Goal: Communication & Community: Answer question/provide support

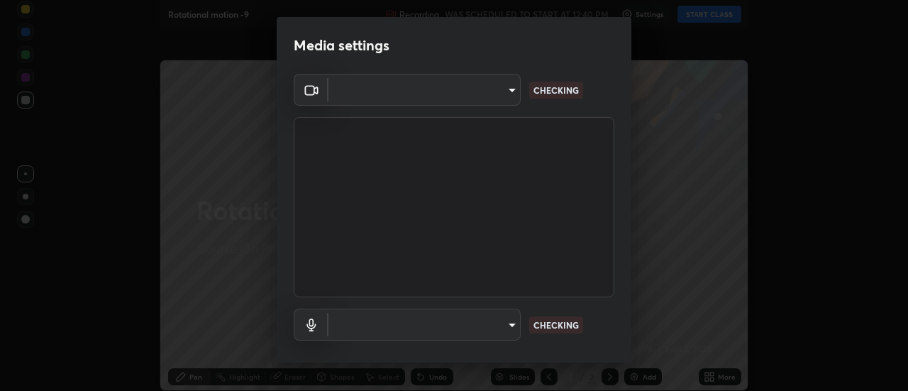
type input "ba4e03077e2635582450f5c2a4df2d3c0c16379ec4c919f063a5676b0e49f015"
type input "default"
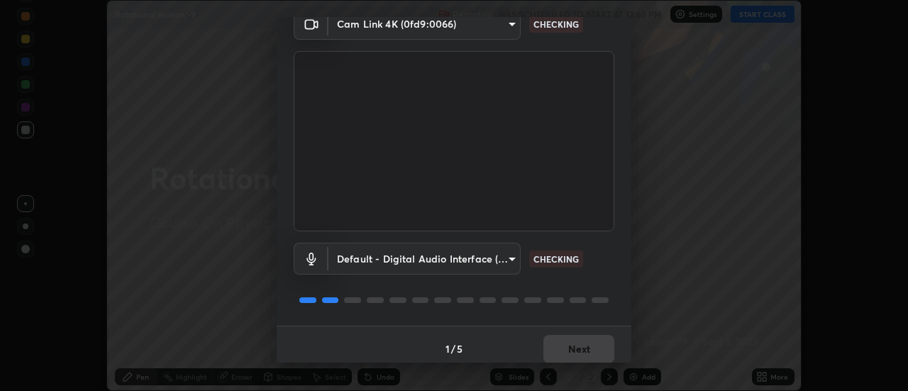
scroll to position [74, 0]
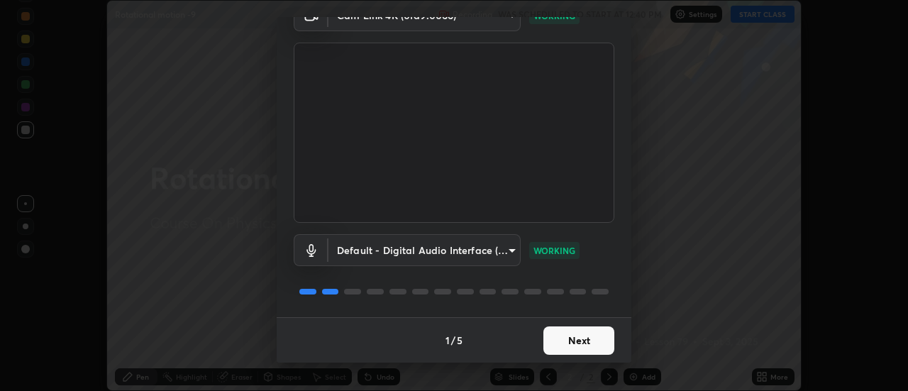
click at [577, 330] on button "Next" at bounding box center [578, 340] width 71 height 28
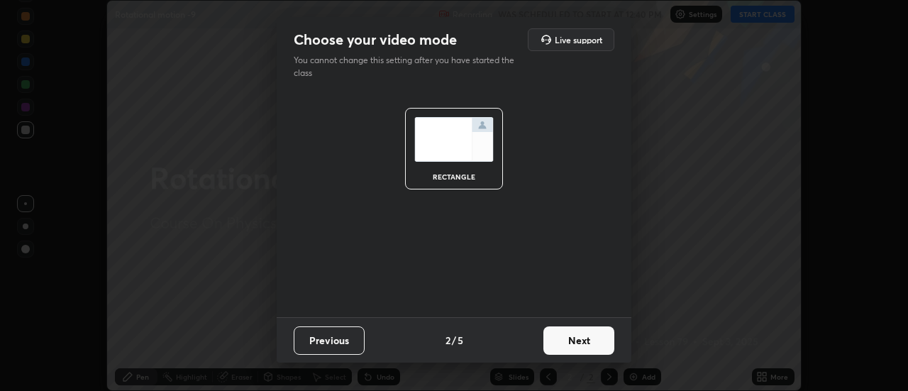
click at [578, 334] on button "Next" at bounding box center [578, 340] width 71 height 28
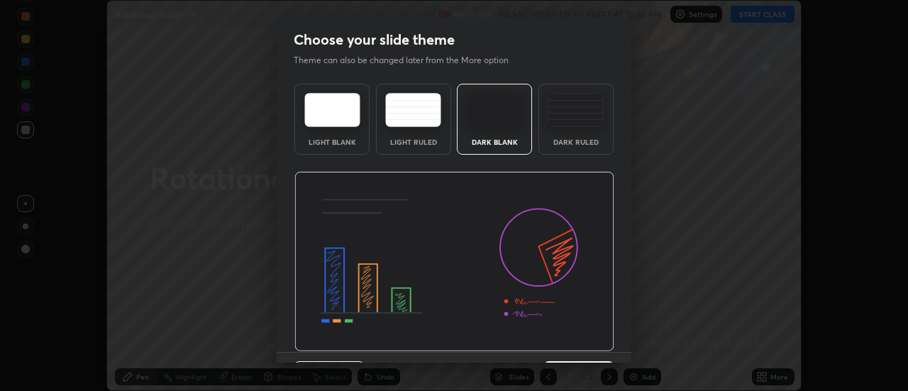
scroll to position [35, 0]
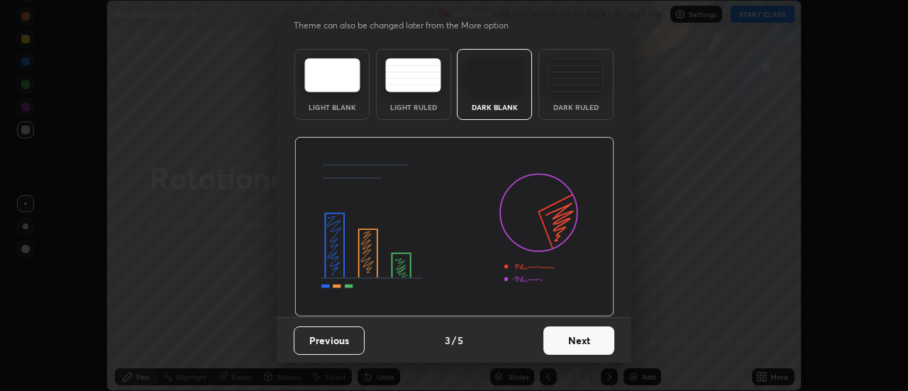
click at [577, 345] on button "Next" at bounding box center [578, 340] width 71 height 28
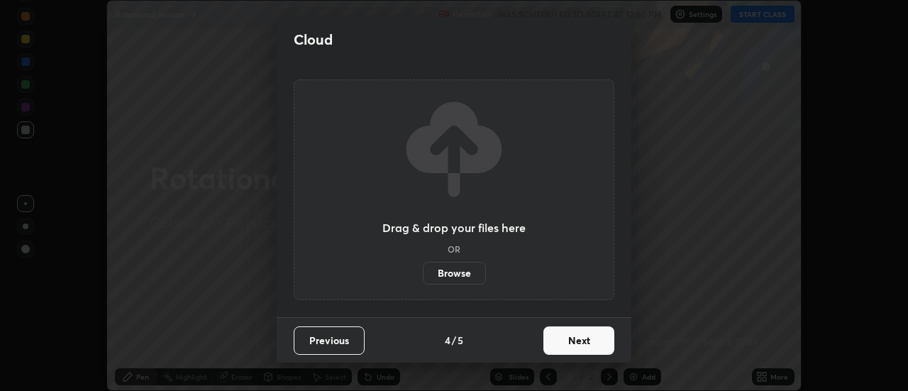
scroll to position [0, 0]
click at [587, 348] on button "Next" at bounding box center [578, 340] width 71 height 28
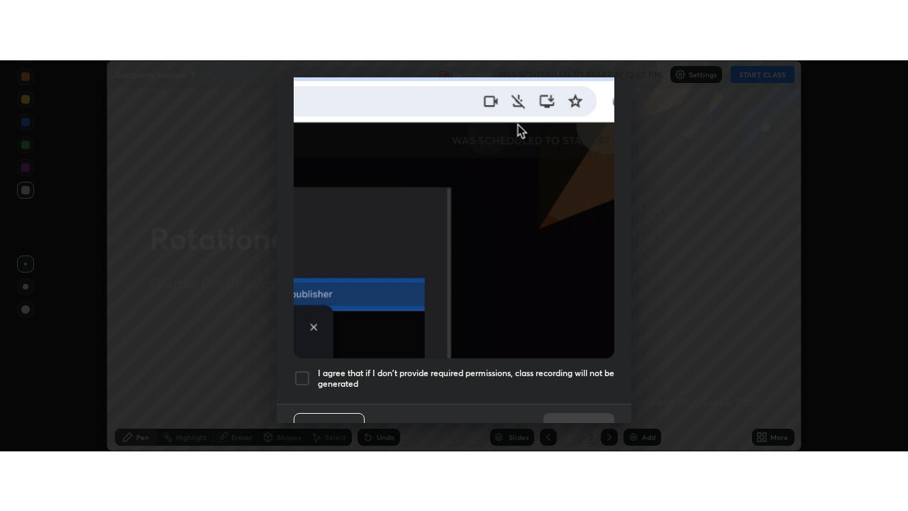
scroll to position [364, 0]
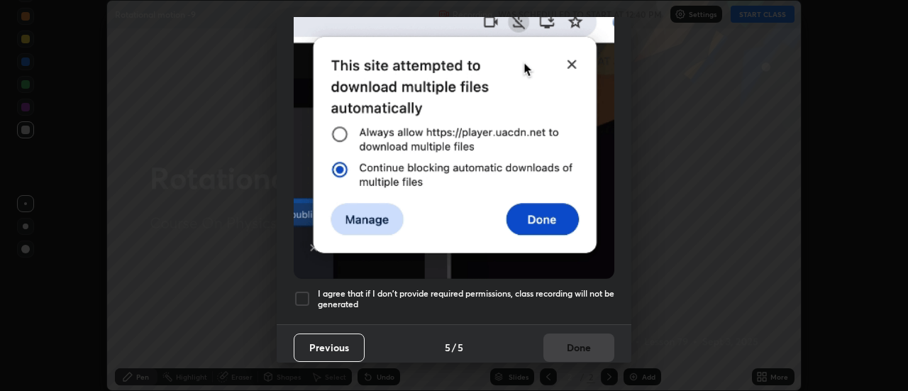
click at [295, 294] on div at bounding box center [302, 298] width 17 height 17
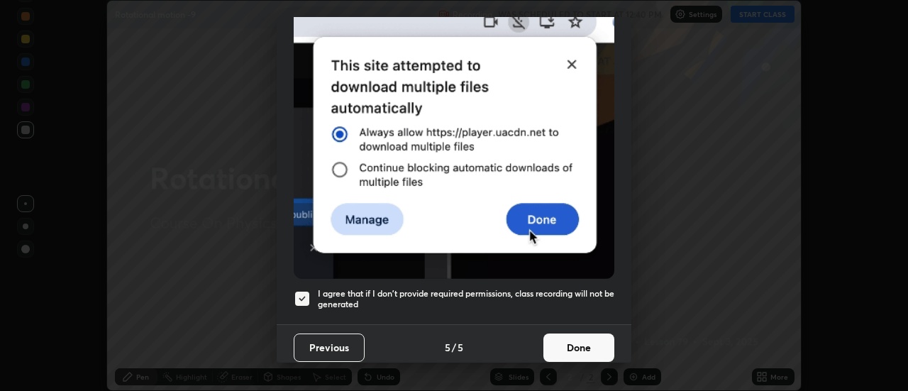
click at [593, 340] on button "Done" at bounding box center [578, 347] width 71 height 28
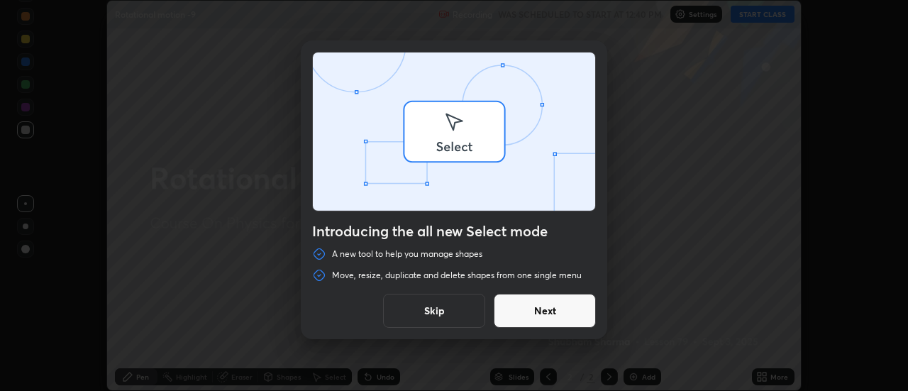
click at [773, 382] on div "Introducing the all new Select mode A new tool to help you manage shapes Move, …" at bounding box center [454, 195] width 908 height 391
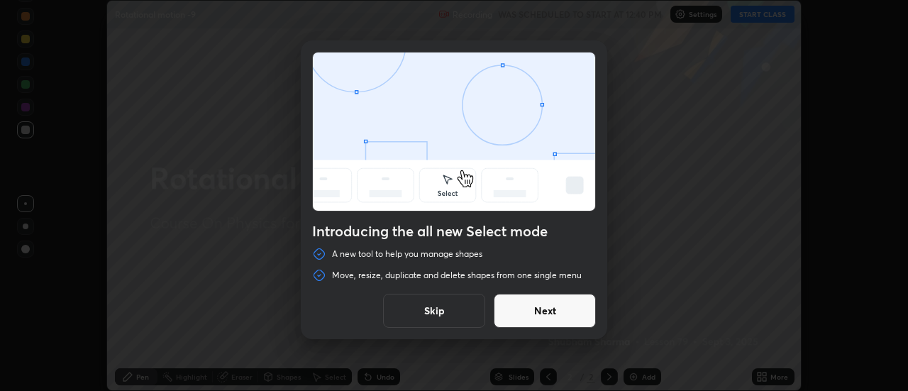
click at [443, 307] on button "Skip" at bounding box center [434, 311] width 102 height 34
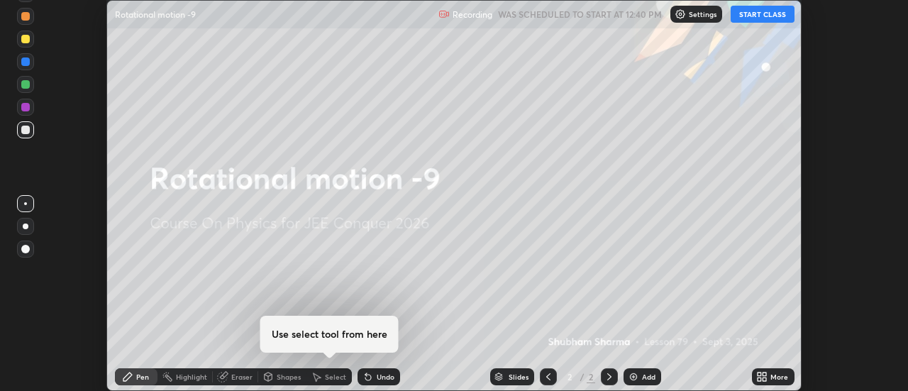
click at [765, 379] on icon at bounding box center [765, 379] width 4 height 4
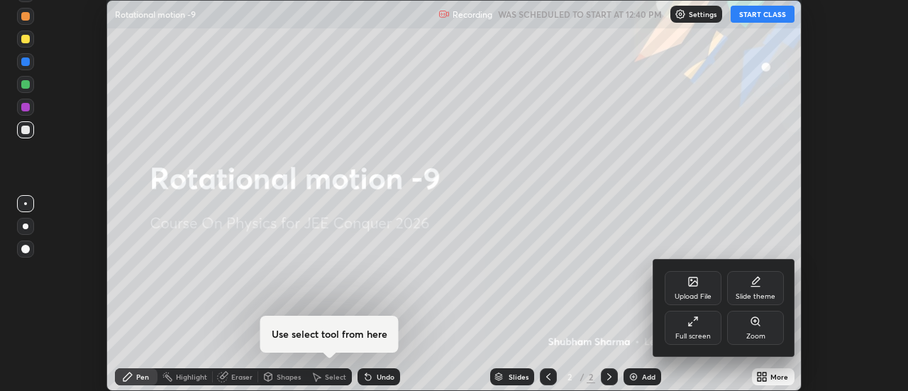
click at [694, 336] on div "Full screen" at bounding box center [692, 336] width 35 height 7
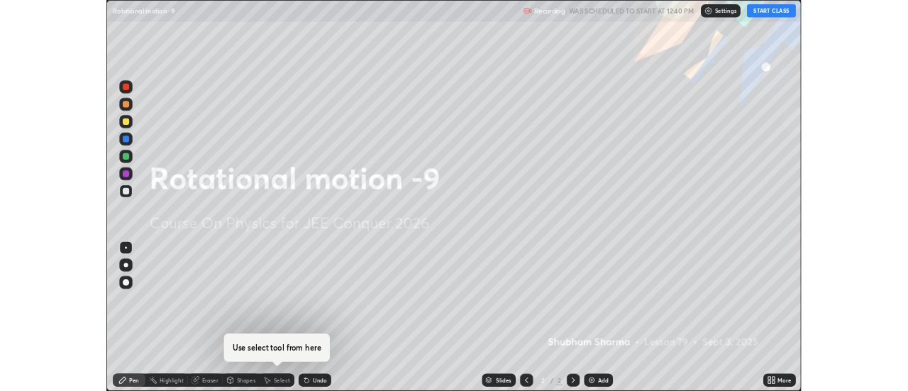
scroll to position [511, 908]
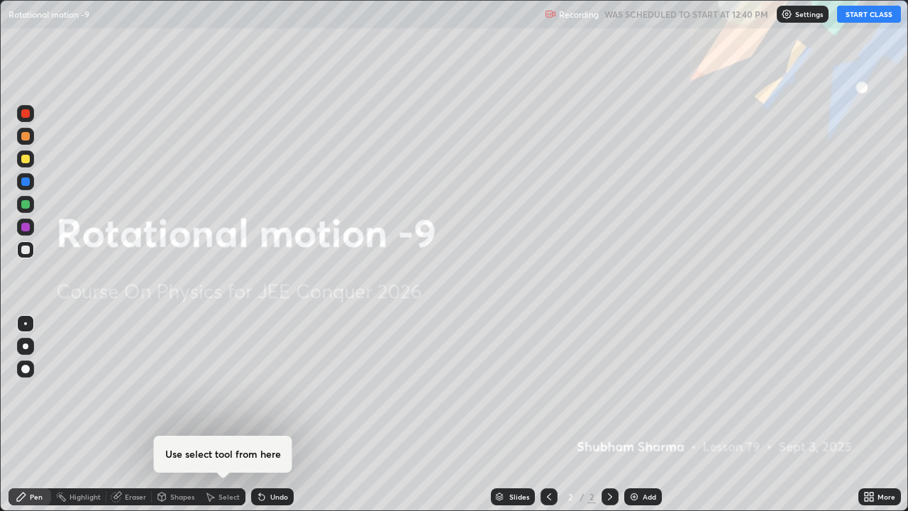
click at [869, 11] on button "START CLASS" at bounding box center [869, 14] width 64 height 17
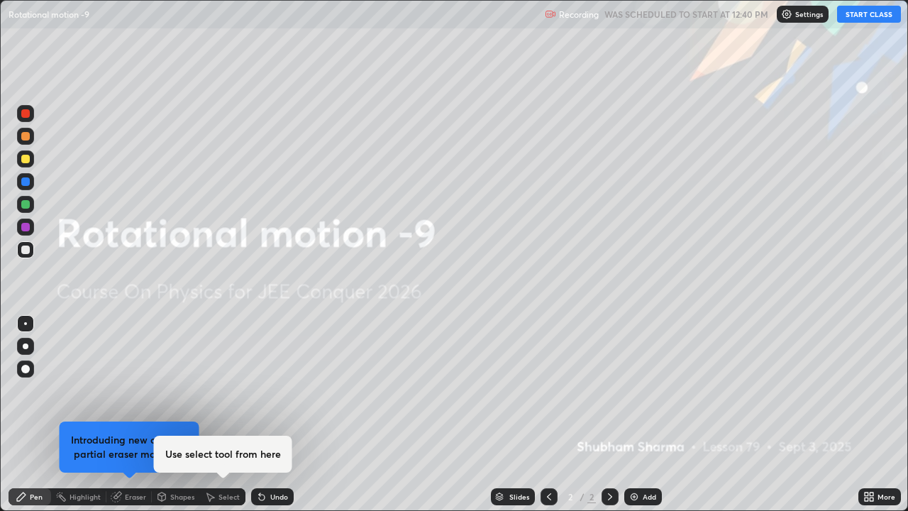
click at [643, 390] on div "Add" at bounding box center [649, 496] width 13 height 7
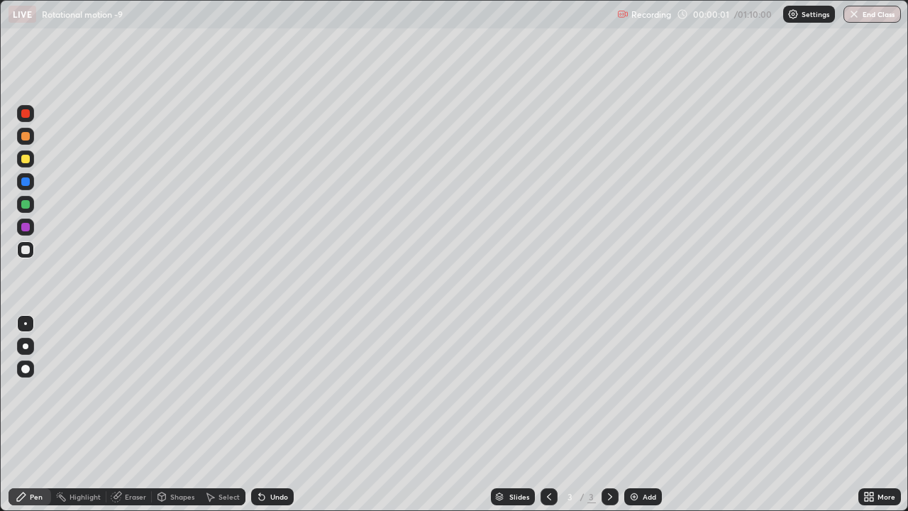
click at [870, 390] on icon at bounding box center [871, 499] width 4 height 4
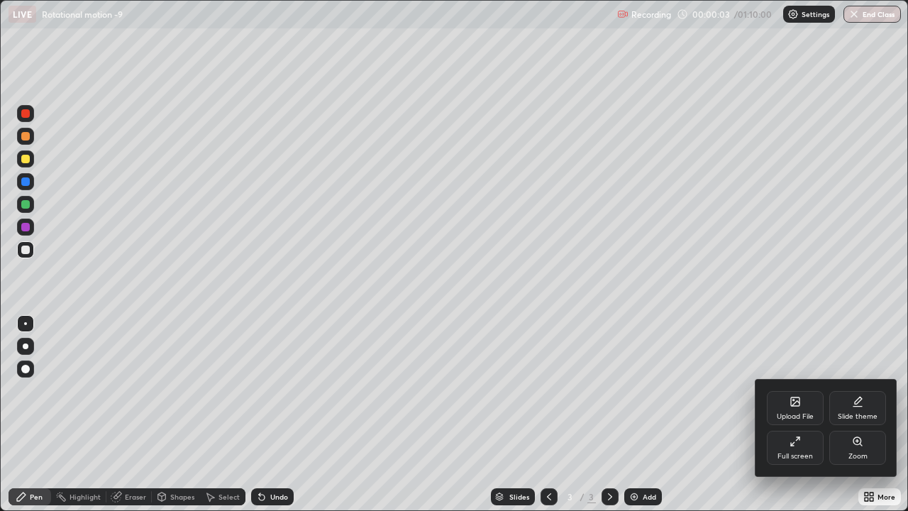
click at [790, 390] on icon at bounding box center [794, 401] width 11 height 11
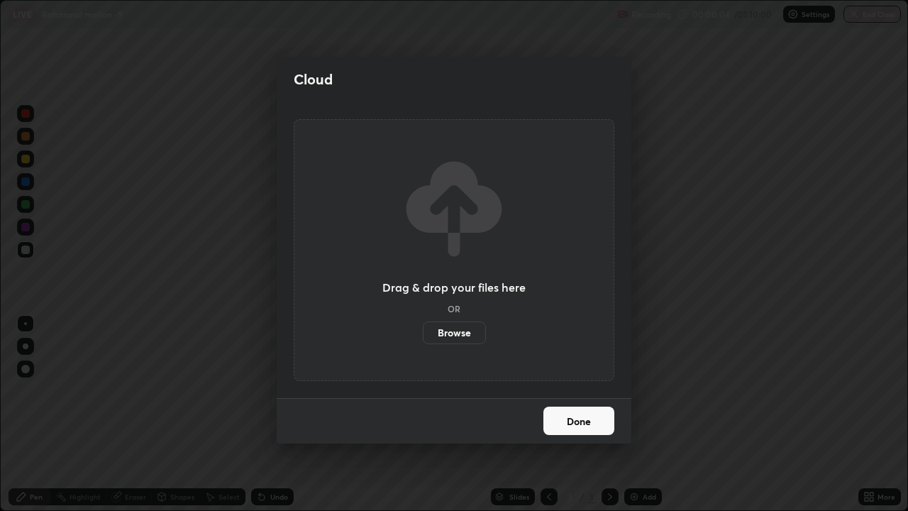
click at [465, 330] on label "Browse" at bounding box center [454, 332] width 63 height 23
click at [423, 330] on input "Browse" at bounding box center [423, 332] width 0 height 23
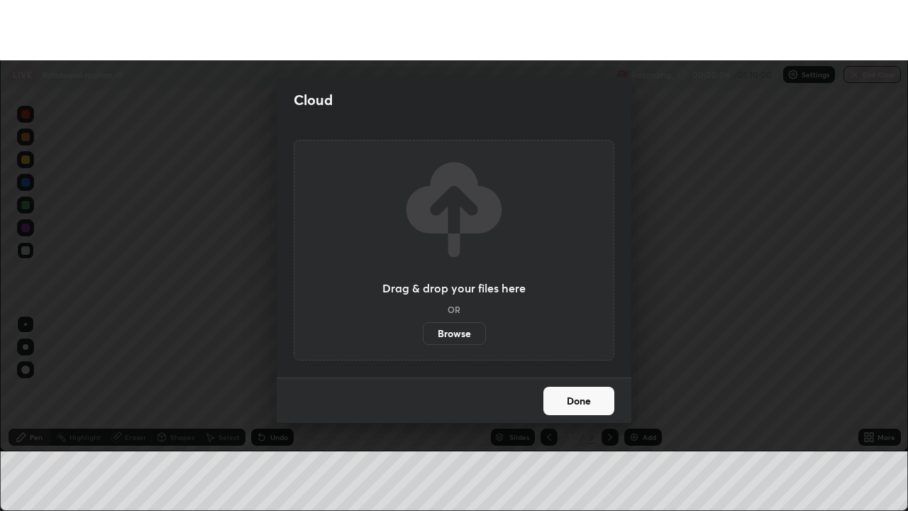
scroll to position [70531, 70014]
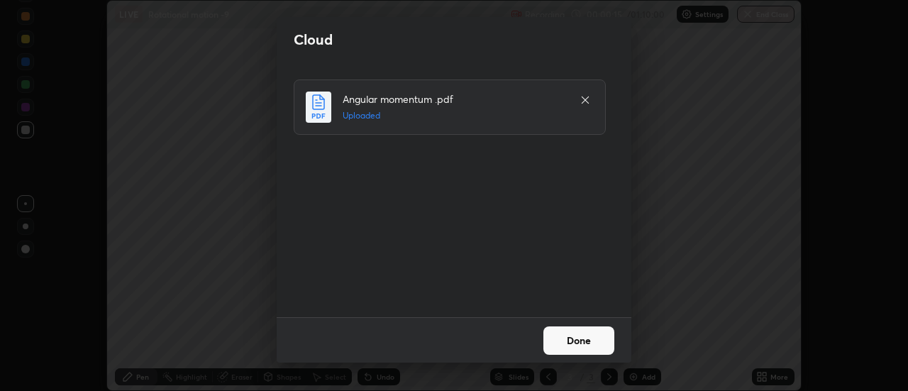
click at [580, 342] on button "Done" at bounding box center [578, 340] width 71 height 28
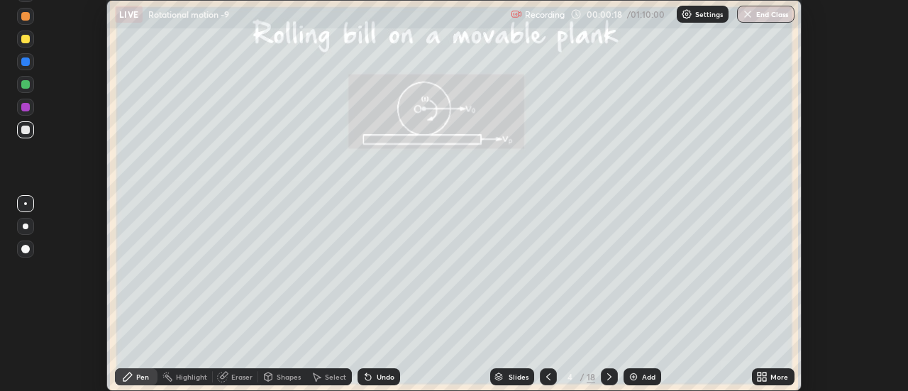
click at [776, 382] on div "More" at bounding box center [773, 376] width 43 height 17
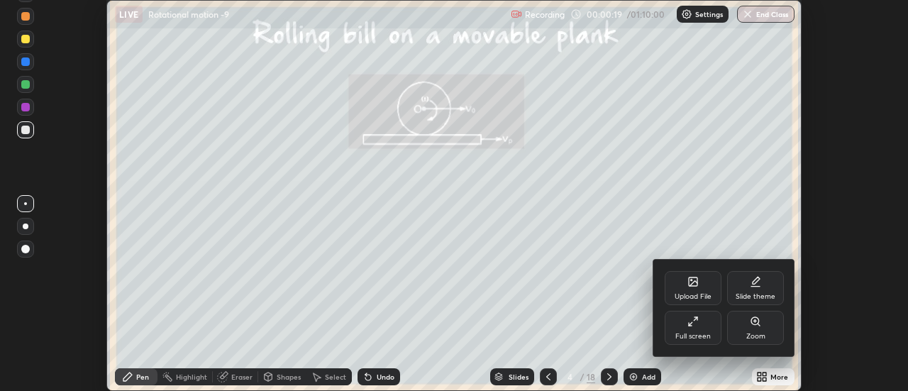
click at [707, 337] on div "Full screen" at bounding box center [692, 336] width 35 height 7
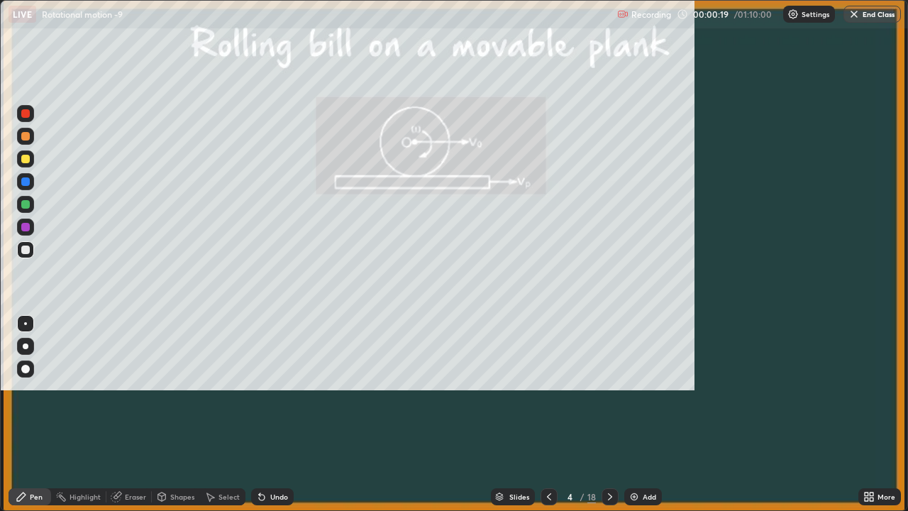
scroll to position [511, 908]
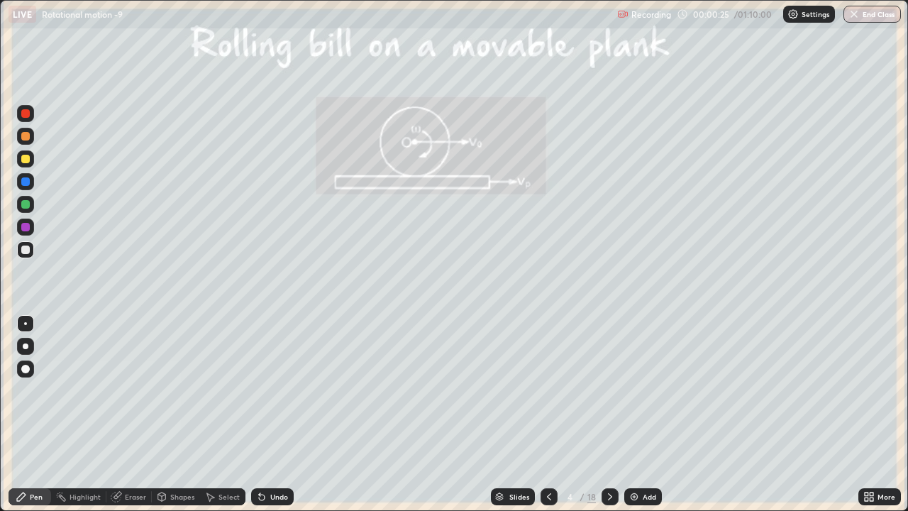
click at [587, 390] on div "18" at bounding box center [591, 496] width 9 height 13
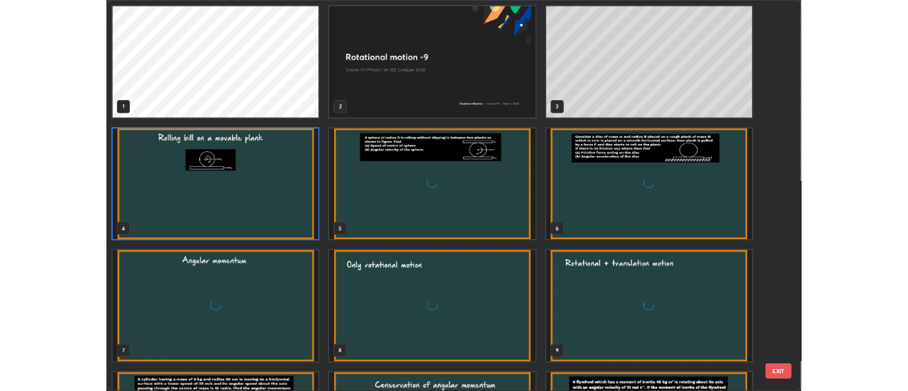
scroll to position [505, 899]
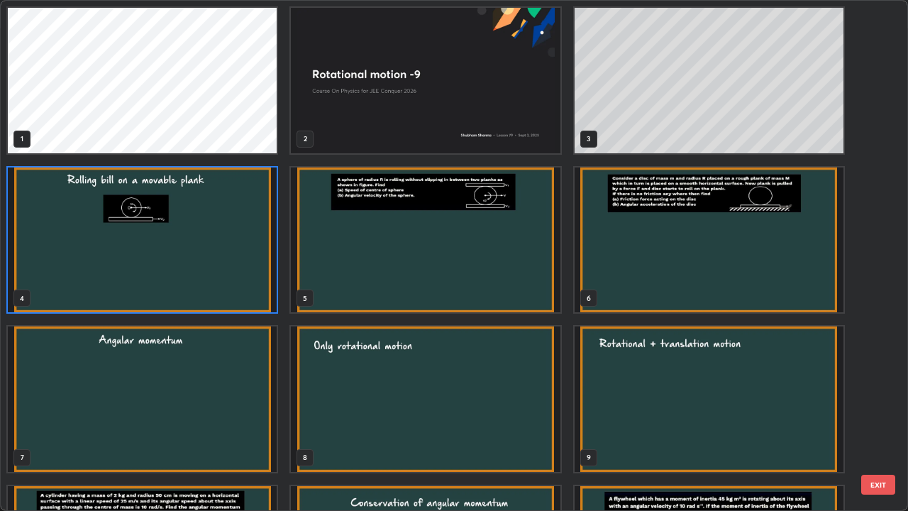
click at [384, 249] on img "grid" at bounding box center [425, 239] width 269 height 145
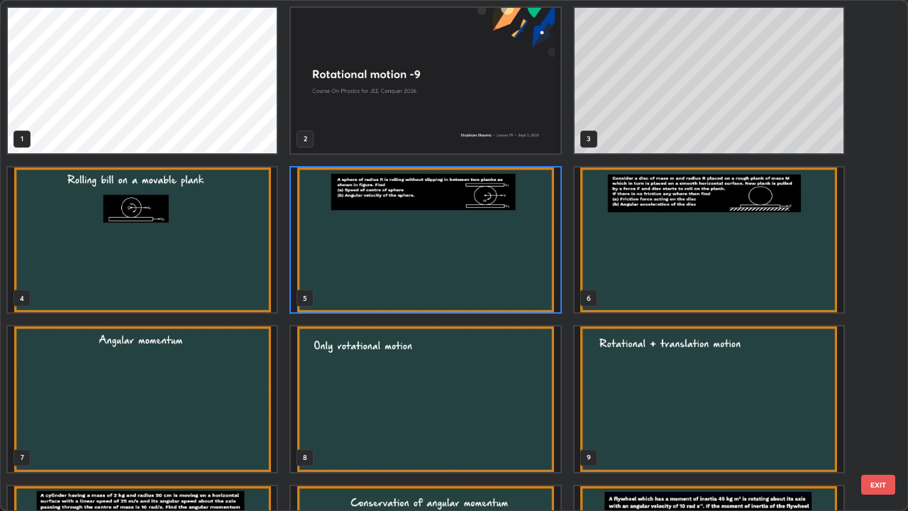
click at [218, 262] on img "grid" at bounding box center [142, 239] width 269 height 145
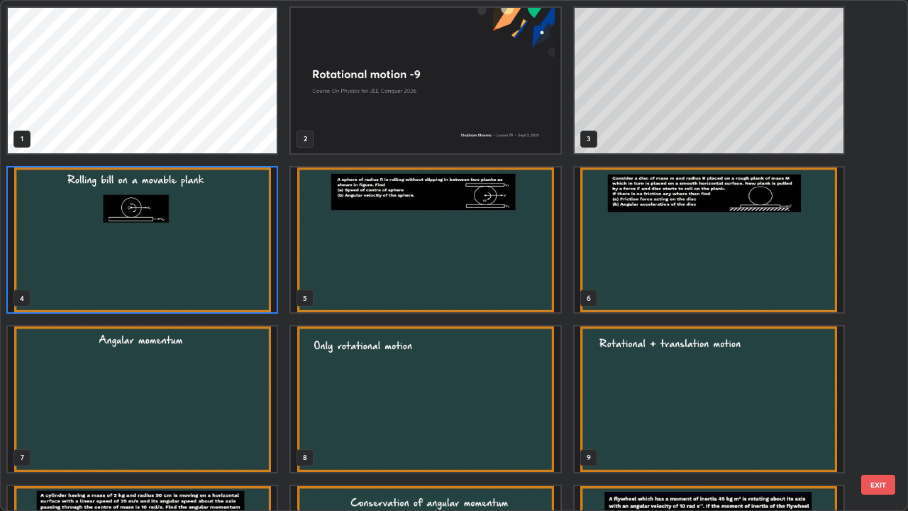
click at [209, 258] on img "grid" at bounding box center [142, 239] width 269 height 145
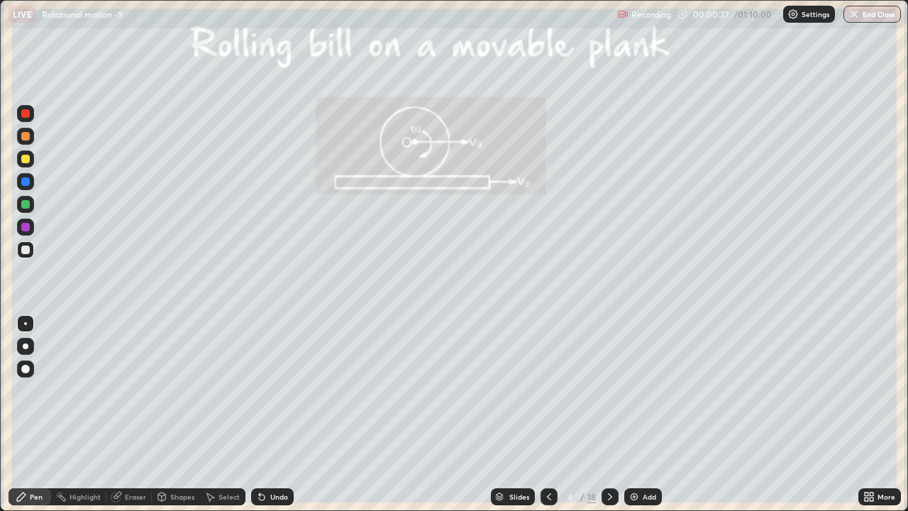
click at [129, 390] on div "Eraser" at bounding box center [128, 496] width 45 height 17
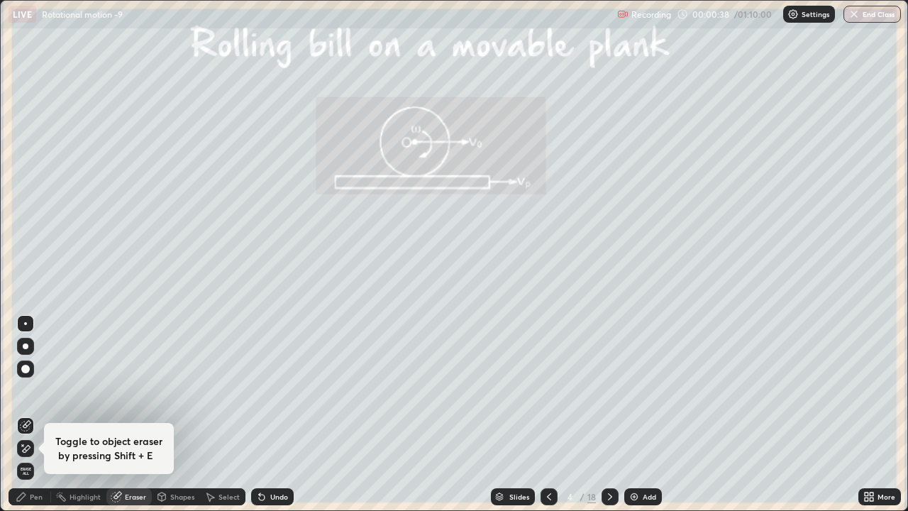
click at [33, 390] on div "Pen" at bounding box center [36, 496] width 13 height 7
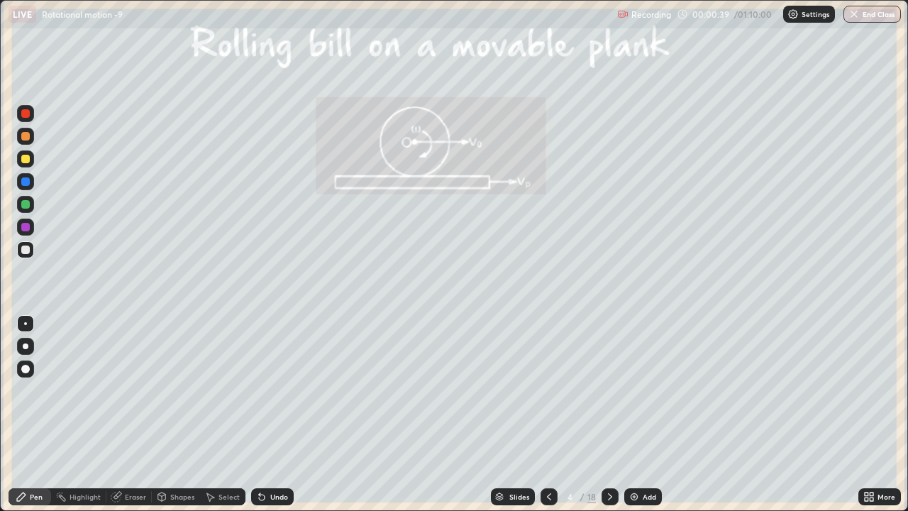
click at [24, 348] on div at bounding box center [26, 346] width 6 height 6
click at [280, 390] on div "Undo" at bounding box center [272, 496] width 43 height 17
click at [132, 390] on div "Eraser" at bounding box center [135, 496] width 21 height 7
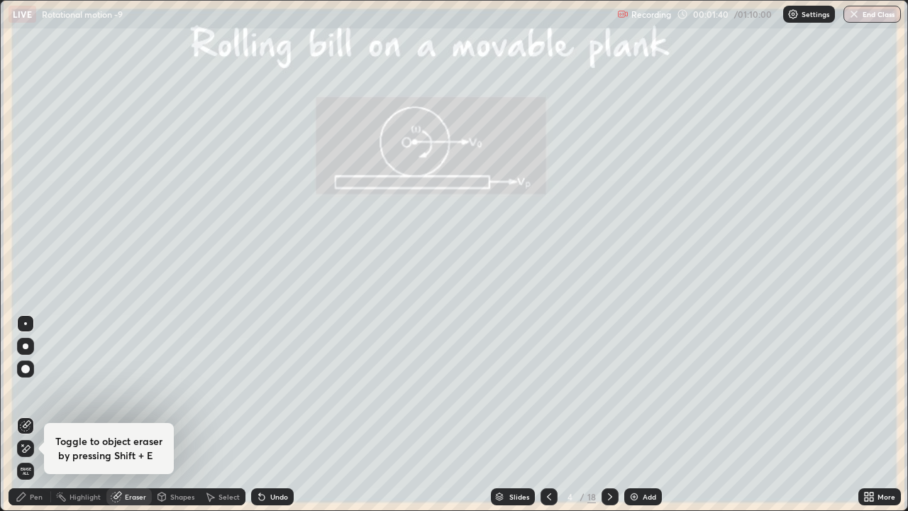
click at [22, 390] on icon at bounding box center [22, 444] width 1 height 1
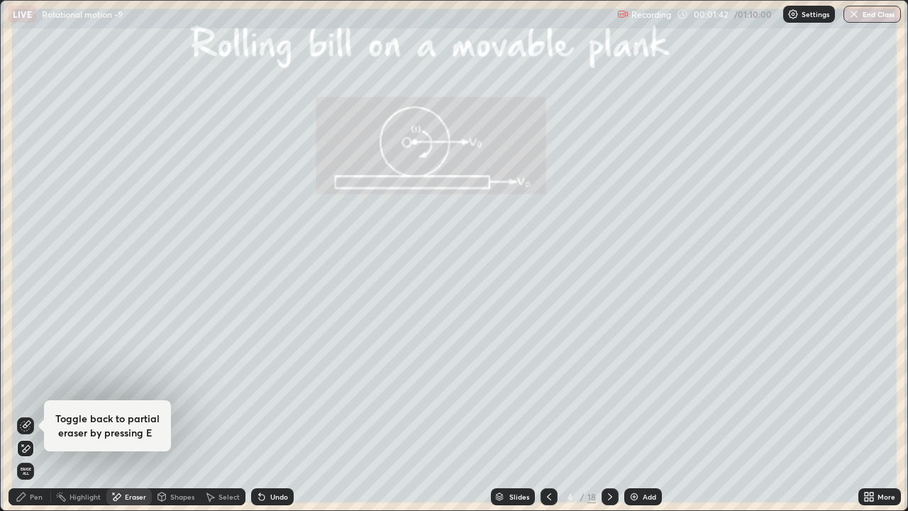
click at [30, 390] on div "Pen" at bounding box center [30, 496] width 43 height 17
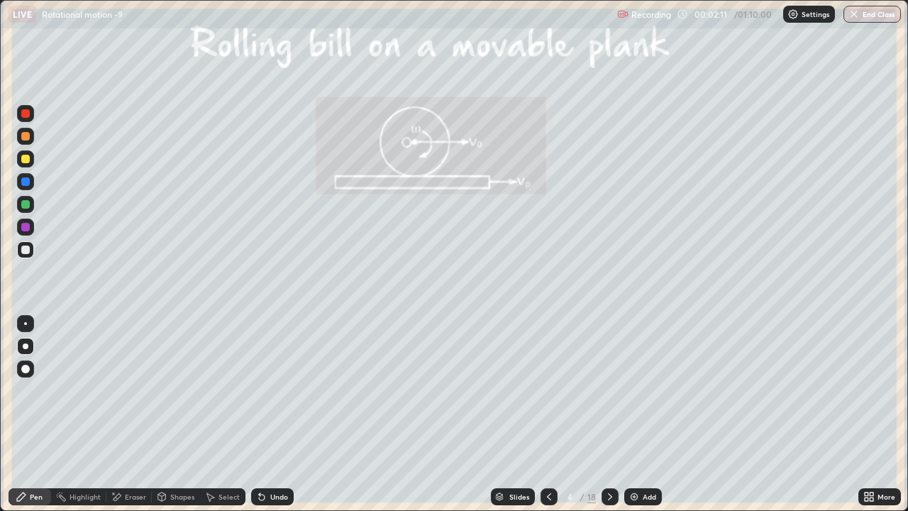
click at [277, 390] on div "Undo" at bounding box center [279, 496] width 18 height 7
click at [277, 390] on div "Undo" at bounding box center [272, 496] width 43 height 17
click at [133, 390] on div "Eraser" at bounding box center [135, 496] width 21 height 7
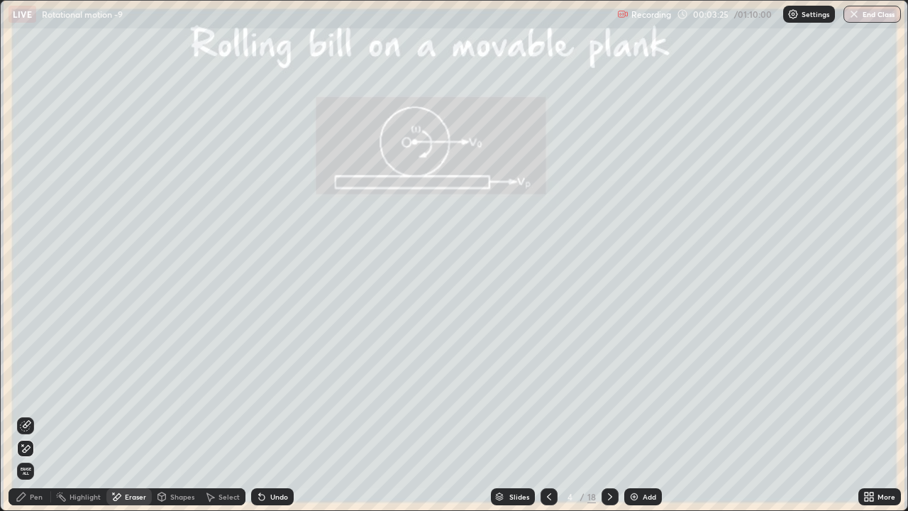
click at [33, 390] on div "Pen" at bounding box center [36, 496] width 13 height 7
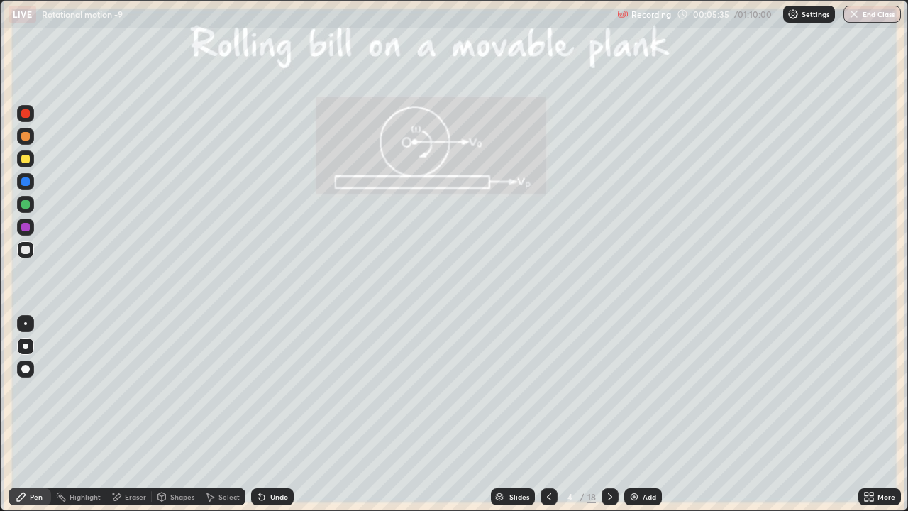
click at [607, 390] on icon at bounding box center [609, 496] width 11 height 11
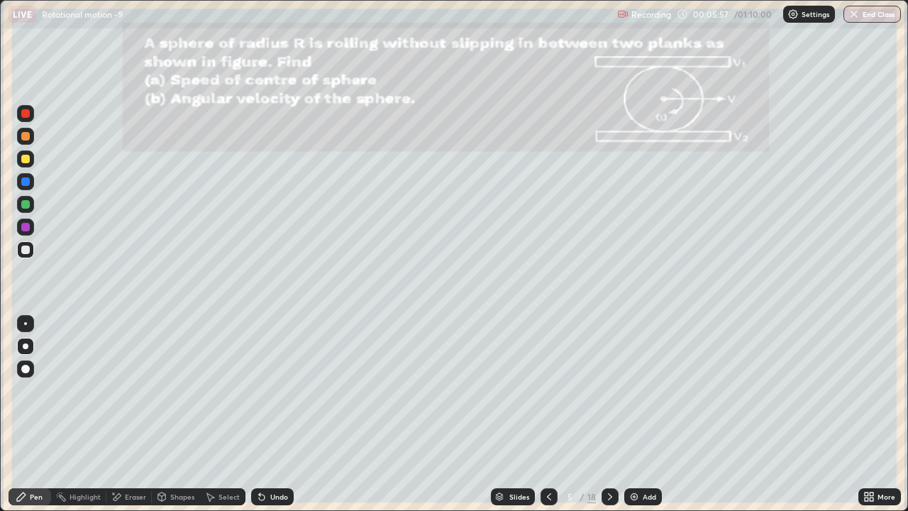
click at [18, 130] on div at bounding box center [25, 136] width 17 height 17
click at [24, 113] on div at bounding box center [25, 113] width 9 height 9
click at [23, 184] on div at bounding box center [25, 181] width 9 height 9
click at [30, 256] on div at bounding box center [25, 249] width 17 height 17
click at [270, 390] on div "Undo" at bounding box center [279, 496] width 18 height 7
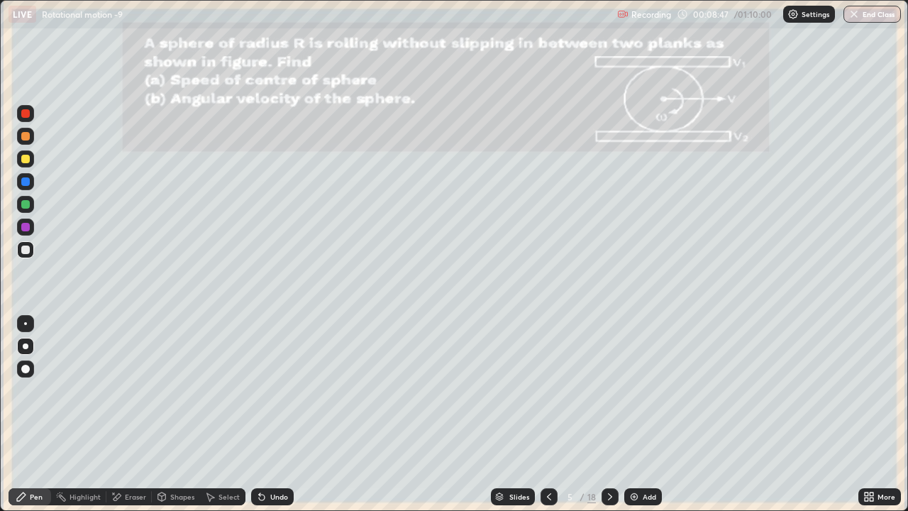
click at [277, 390] on div "Undo" at bounding box center [279, 496] width 18 height 7
click at [607, 390] on icon at bounding box center [609, 496] width 11 height 11
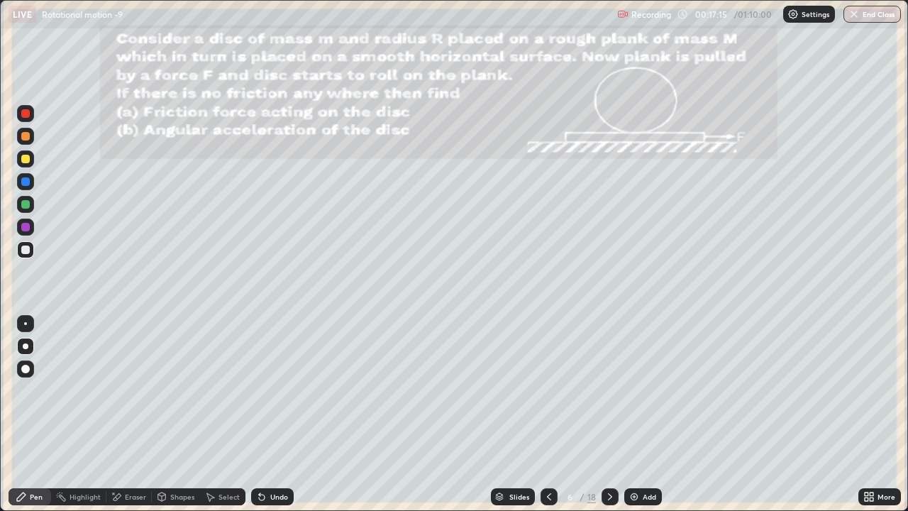
click at [273, 390] on div "Undo" at bounding box center [272, 496] width 43 height 17
click at [142, 390] on div "Eraser" at bounding box center [135, 496] width 21 height 7
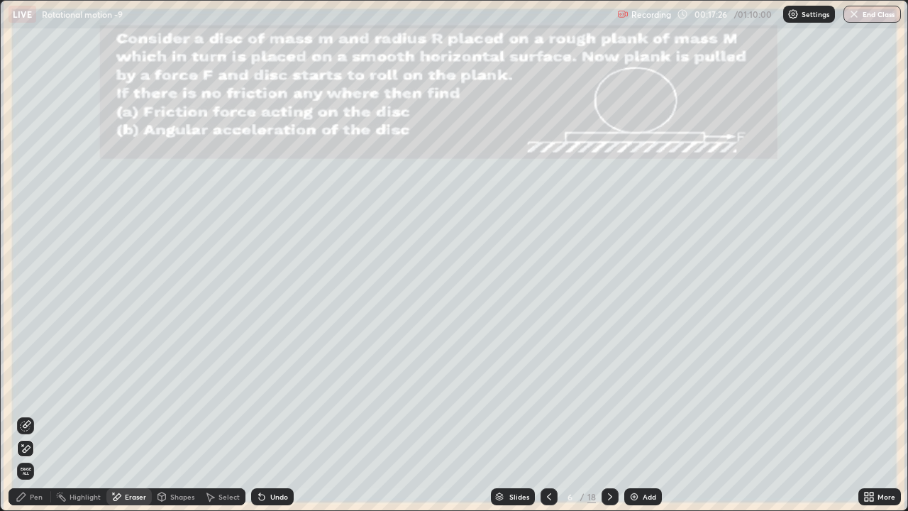
click at [41, 390] on div "Pen" at bounding box center [36, 496] width 13 height 7
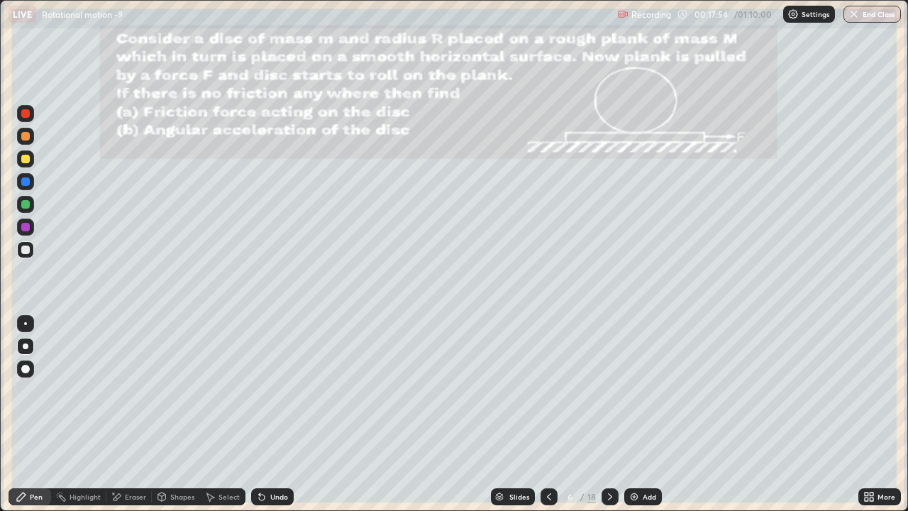
click at [271, 390] on div "Undo" at bounding box center [279, 496] width 18 height 7
click at [26, 205] on div at bounding box center [25, 204] width 9 height 9
click at [23, 250] on div at bounding box center [25, 249] width 9 height 9
click at [282, 390] on div "Undo" at bounding box center [272, 496] width 43 height 17
click at [129, 390] on div "Eraser" at bounding box center [135, 496] width 21 height 7
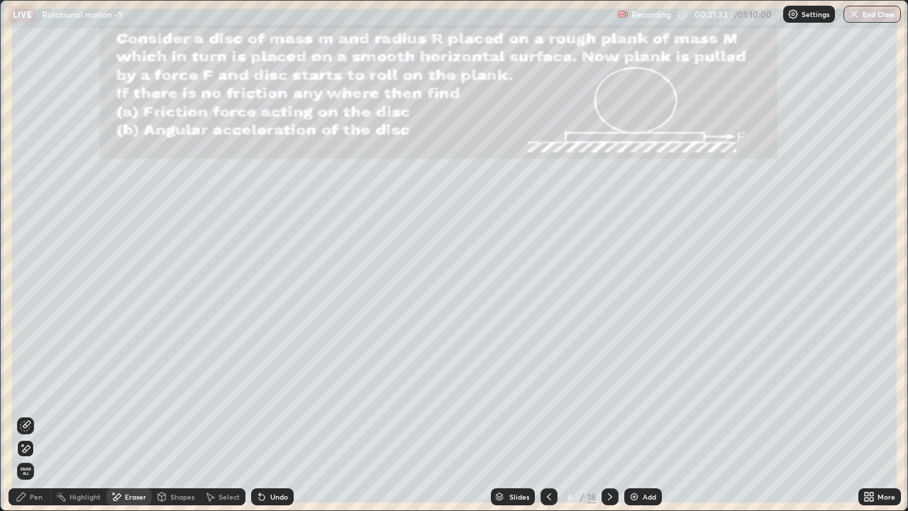
click at [30, 390] on div "Pen" at bounding box center [36, 496] width 13 height 7
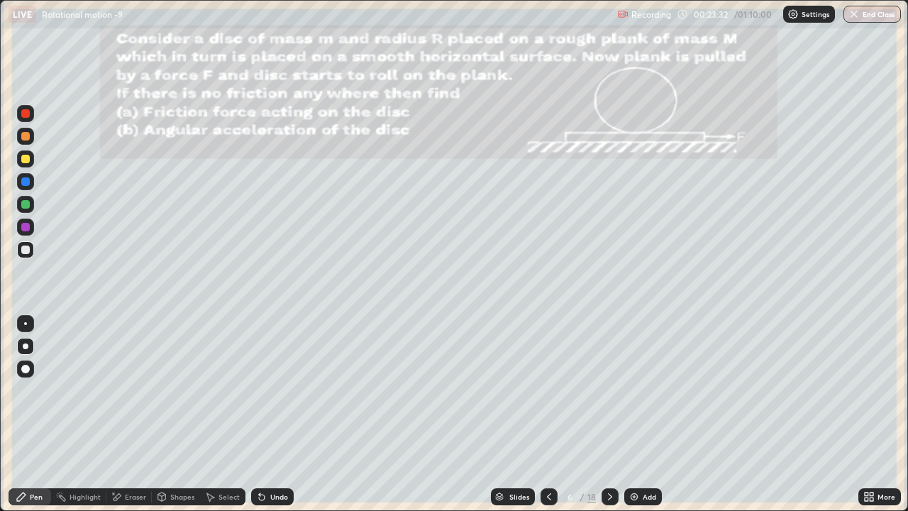
click at [130, 390] on div "Eraser" at bounding box center [135, 496] width 21 height 7
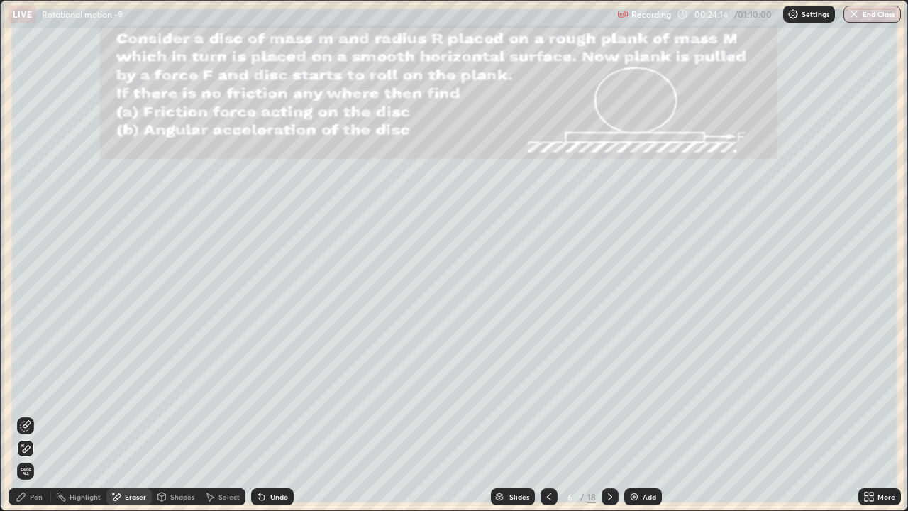
click at [272, 390] on div "Undo" at bounding box center [272, 496] width 43 height 17
click at [279, 390] on div "Undo" at bounding box center [279, 496] width 18 height 7
click at [277, 390] on div "Undo" at bounding box center [272, 496] width 43 height 17
click at [290, 390] on div "Undo" at bounding box center [272, 496] width 43 height 17
click at [283, 390] on div "Undo" at bounding box center [279, 496] width 18 height 7
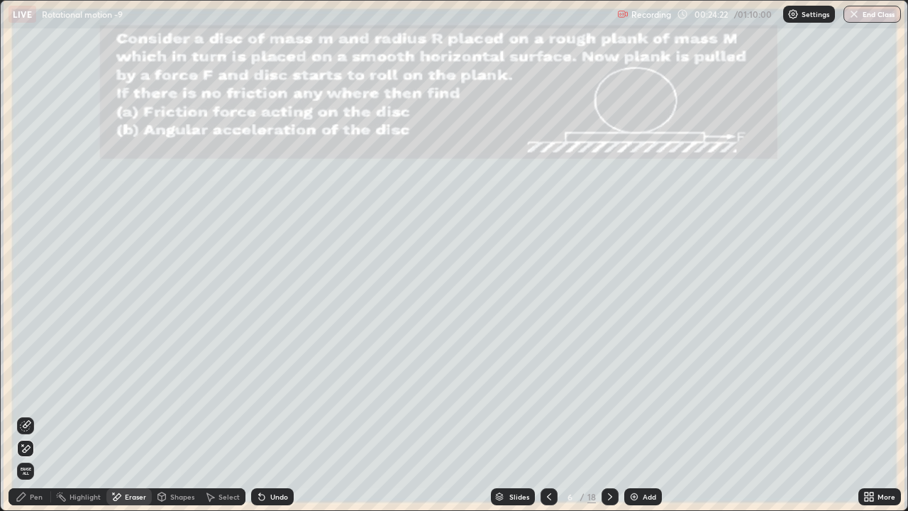
click at [33, 390] on div "Pen" at bounding box center [36, 496] width 13 height 7
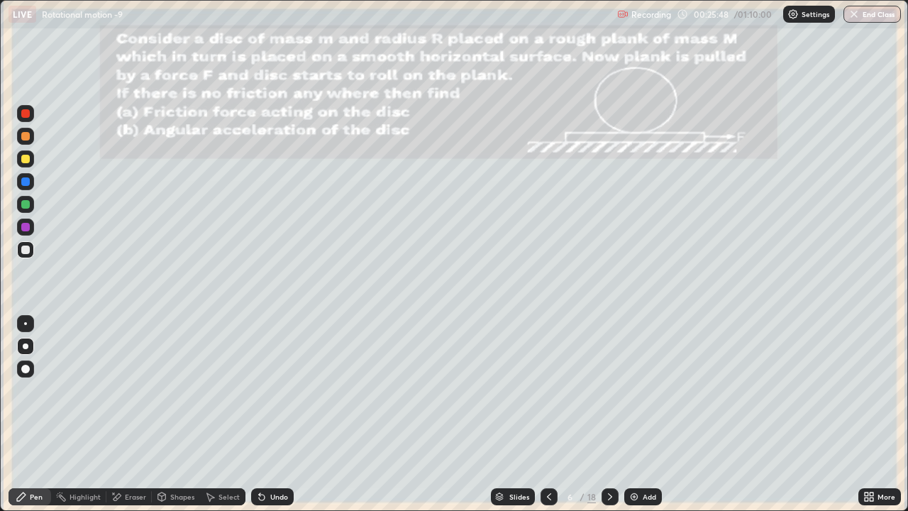
click at [611, 390] on div at bounding box center [609, 496] width 17 height 28
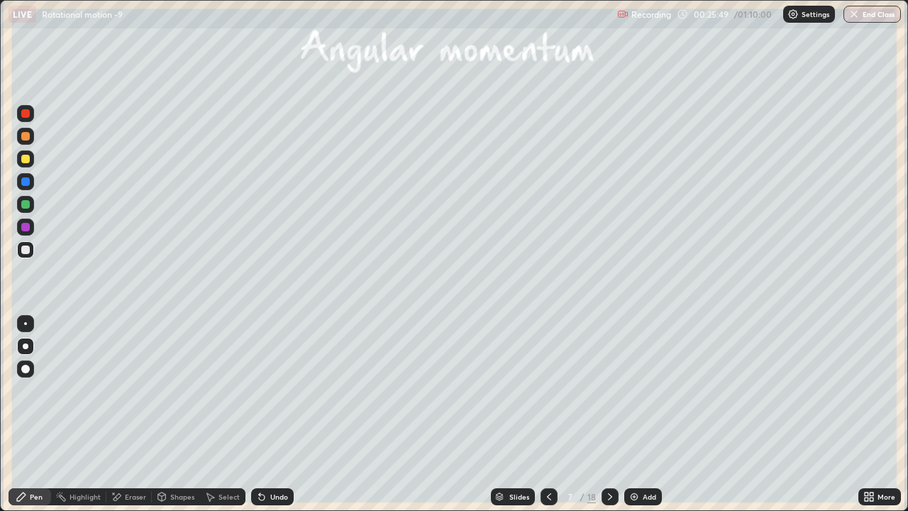
click at [548, 390] on icon at bounding box center [548, 496] width 11 height 11
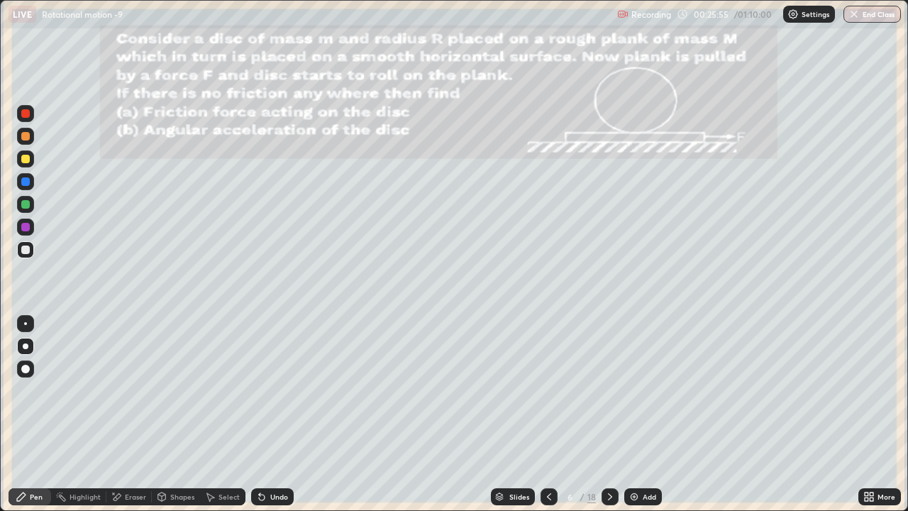
click at [132, 390] on div "Eraser" at bounding box center [135, 496] width 21 height 7
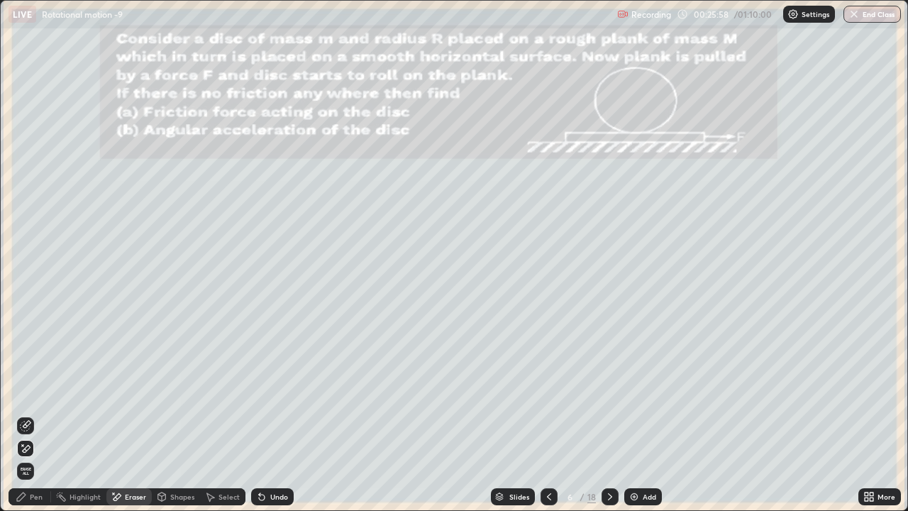
click at [25, 390] on div "Pen" at bounding box center [30, 496] width 43 height 17
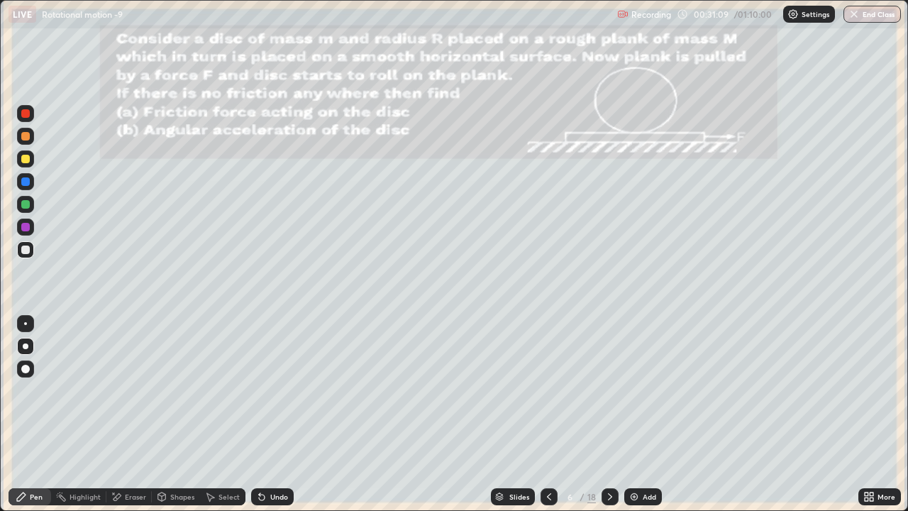
click at [609, 390] on icon at bounding box center [609, 496] width 11 height 11
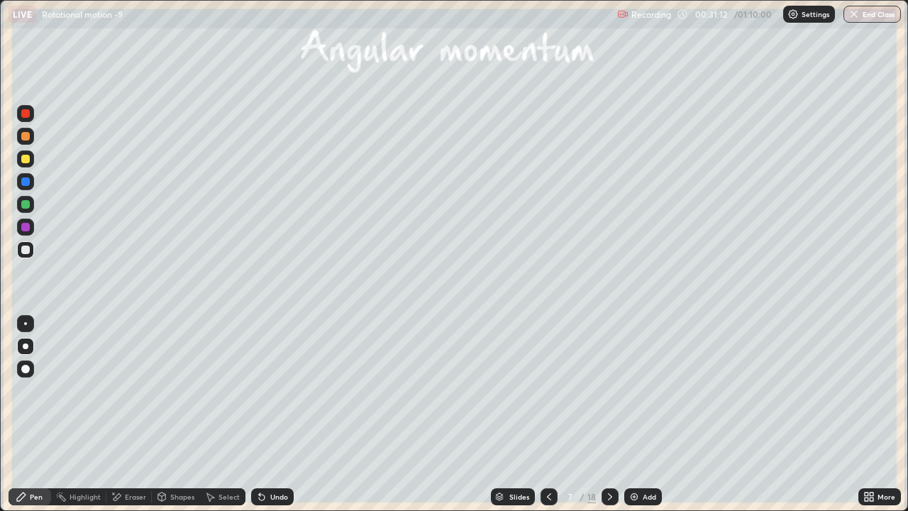
click at [133, 390] on div "Eraser" at bounding box center [128, 496] width 45 height 17
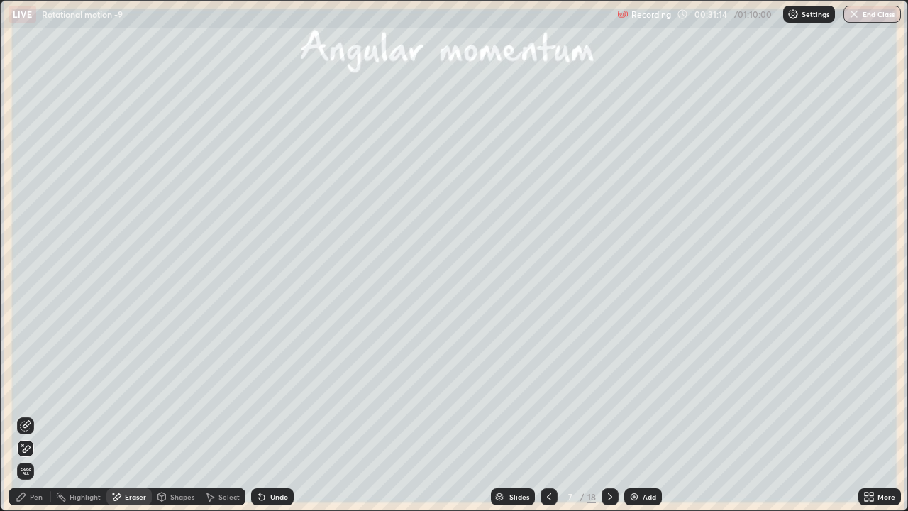
click at [45, 390] on div "Pen" at bounding box center [30, 496] width 43 height 17
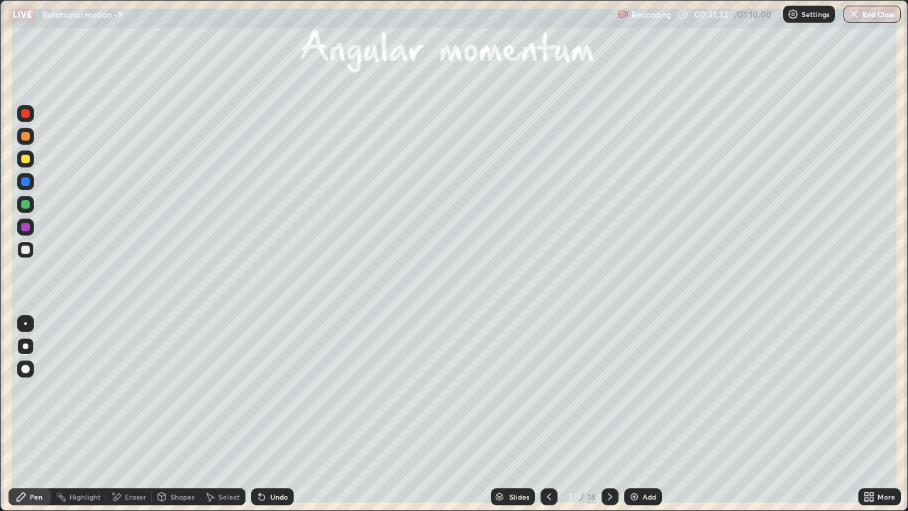
click at [25, 352] on div at bounding box center [25, 346] width 17 height 17
click at [267, 390] on div "Undo" at bounding box center [272, 496] width 43 height 17
click at [351, 390] on div "Slides 7 / 18 Add" at bounding box center [576, 496] width 565 height 28
click at [265, 390] on icon at bounding box center [261, 496] width 11 height 11
click at [260, 390] on icon at bounding box center [262, 497] width 6 height 6
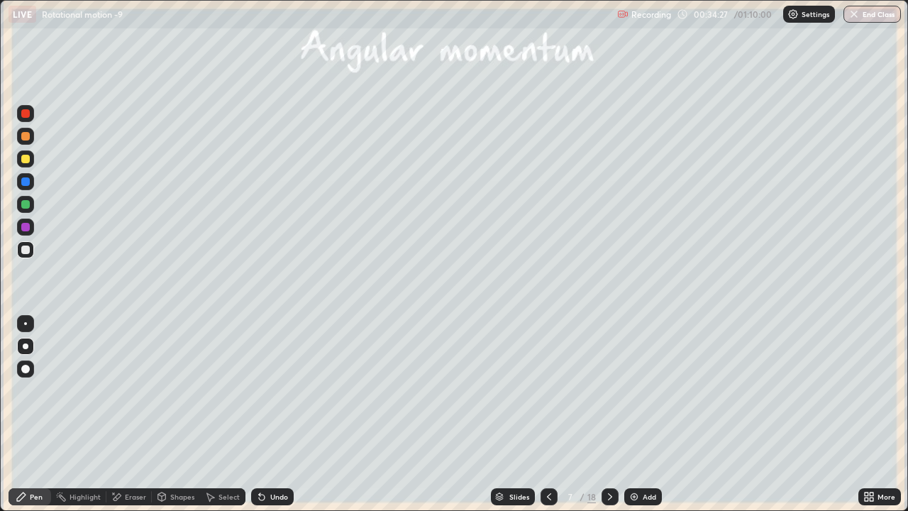
click at [140, 390] on div "Eraser" at bounding box center [135, 496] width 21 height 7
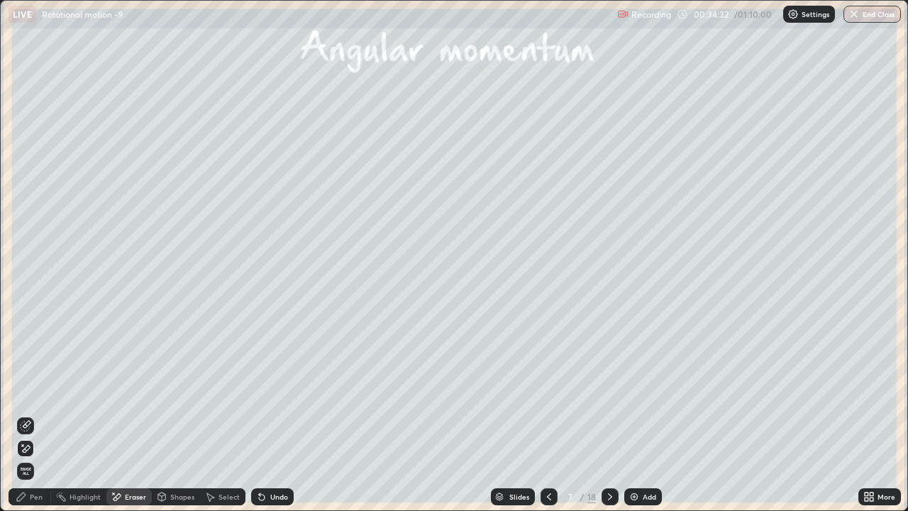
click at [26, 390] on icon at bounding box center [21, 496] width 11 height 11
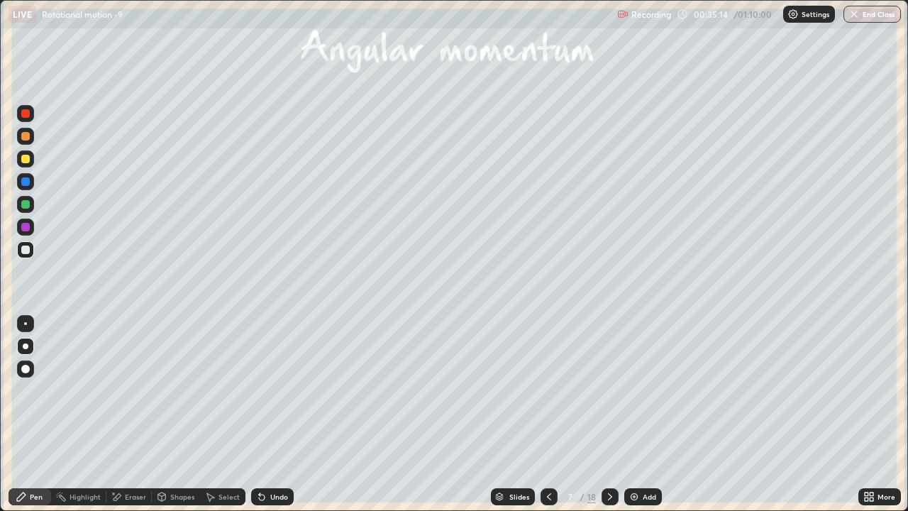
click at [613, 390] on div at bounding box center [609, 496] width 17 height 28
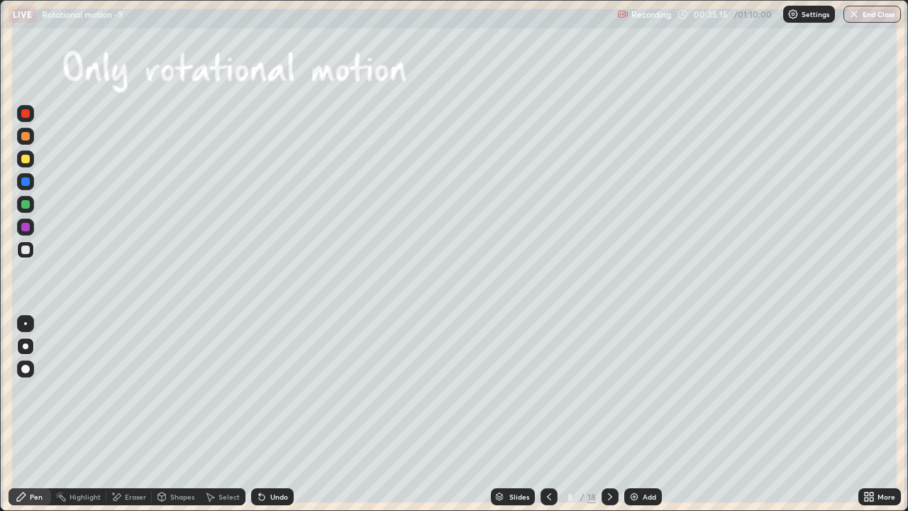
click at [546, 390] on icon at bounding box center [548, 496] width 11 height 11
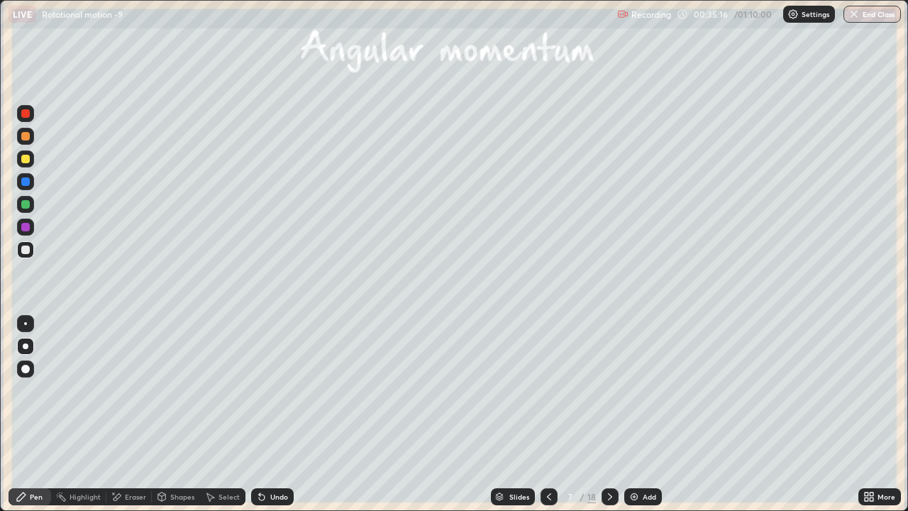
click at [609, 390] on icon at bounding box center [609, 496] width 11 height 11
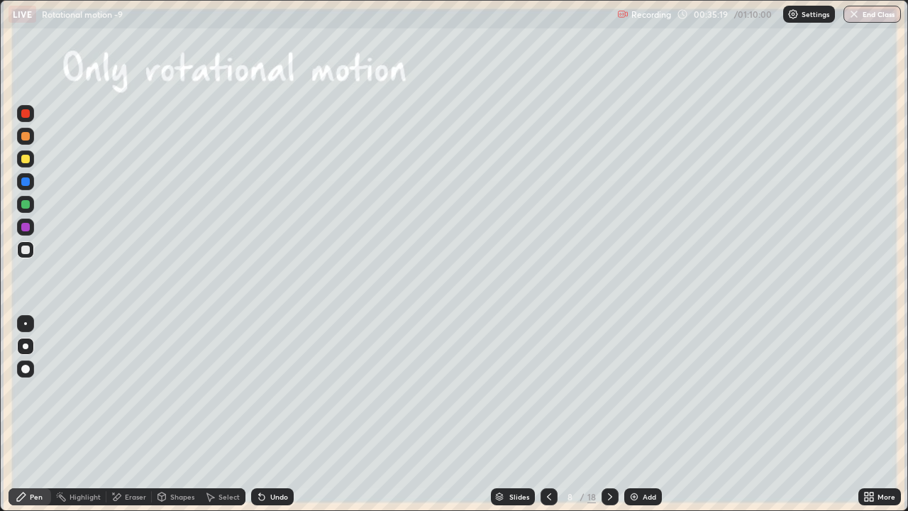
click at [607, 390] on icon at bounding box center [609, 496] width 11 height 11
click at [541, 390] on div at bounding box center [548, 496] width 17 height 17
click at [260, 390] on icon at bounding box center [262, 497] width 6 height 6
click at [256, 390] on div "Undo" at bounding box center [272, 496] width 43 height 17
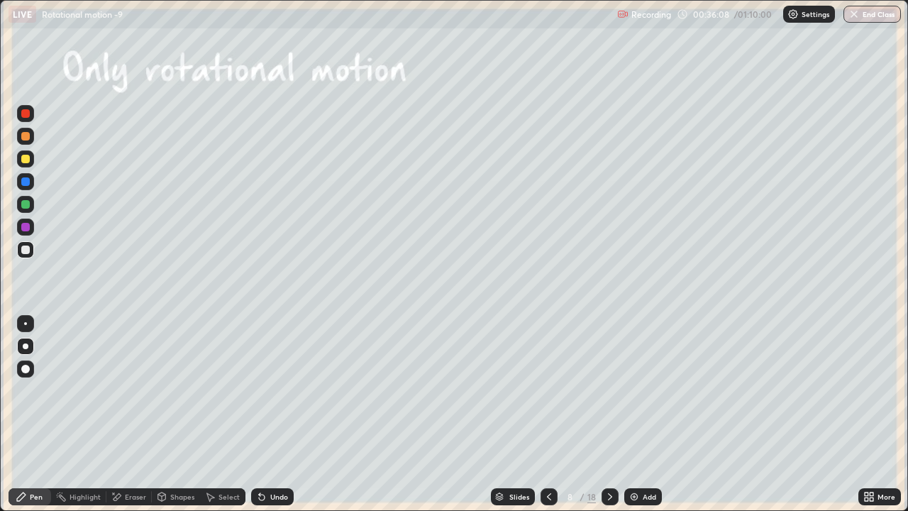
click at [256, 390] on div "Undo" at bounding box center [272, 496] width 43 height 17
click at [260, 390] on icon at bounding box center [262, 497] width 6 height 6
click at [260, 390] on icon at bounding box center [261, 496] width 11 height 11
click at [260, 390] on icon at bounding box center [262, 497] width 6 height 6
click at [279, 390] on div "Undo" at bounding box center [279, 496] width 18 height 7
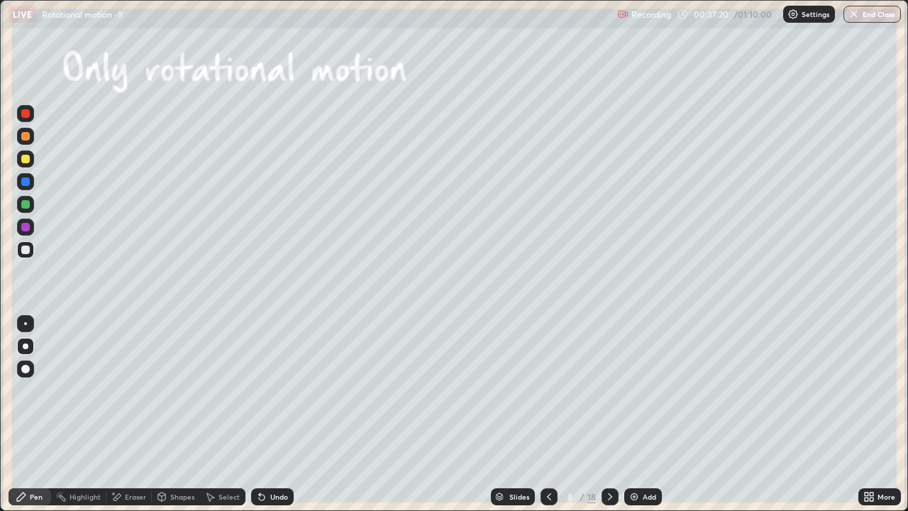
click at [179, 390] on div "Shapes" at bounding box center [182, 496] width 24 height 7
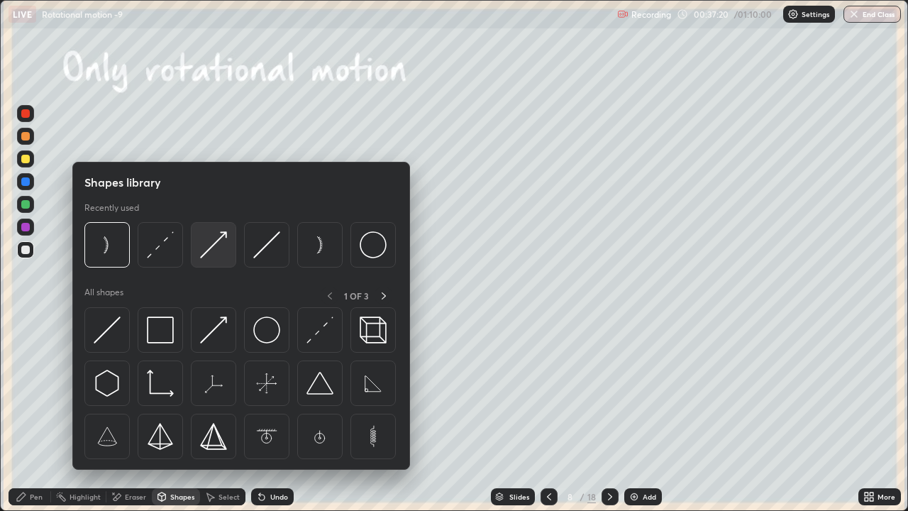
click at [233, 237] on div at bounding box center [213, 244] width 45 height 45
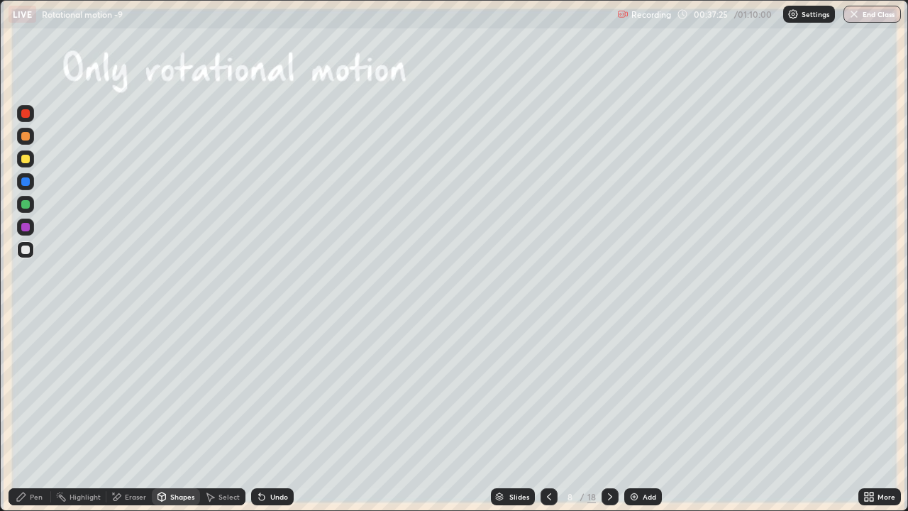
click at [35, 390] on div "Pen" at bounding box center [30, 496] width 43 height 17
click at [139, 390] on div "Eraser" at bounding box center [135, 496] width 21 height 7
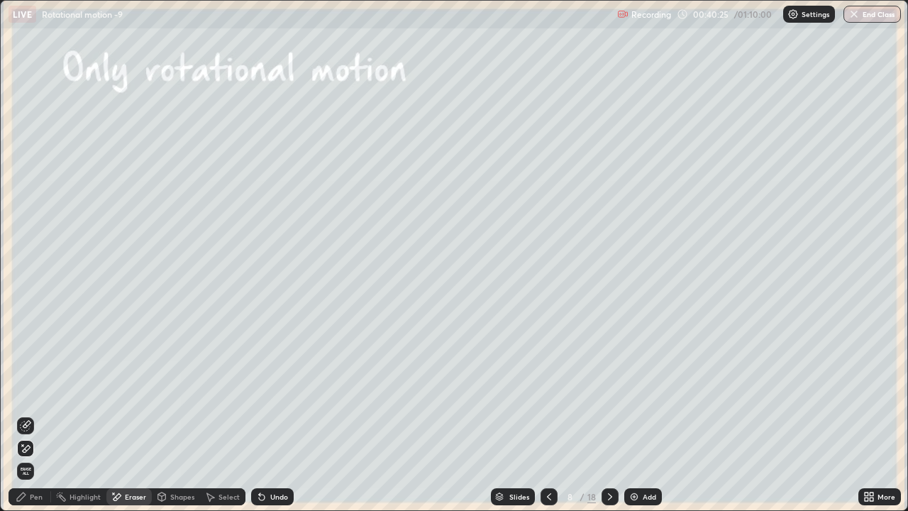
click at [610, 390] on icon at bounding box center [609, 496] width 11 height 11
click at [40, 390] on div "Pen" at bounding box center [36, 496] width 13 height 7
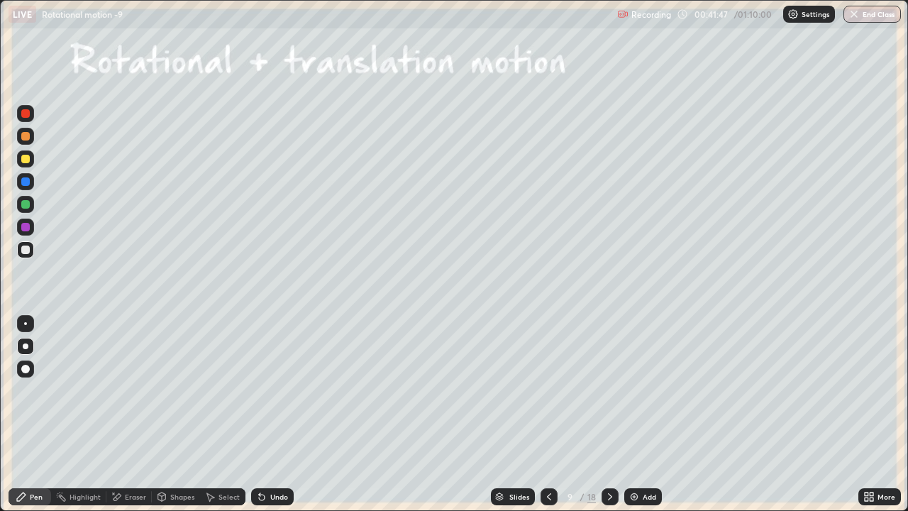
click at [270, 390] on div "Undo" at bounding box center [279, 496] width 18 height 7
click at [278, 390] on div "Undo" at bounding box center [279, 496] width 18 height 7
click at [548, 390] on icon at bounding box center [548, 496] width 11 height 11
click at [549, 390] on icon at bounding box center [548, 496] width 11 height 11
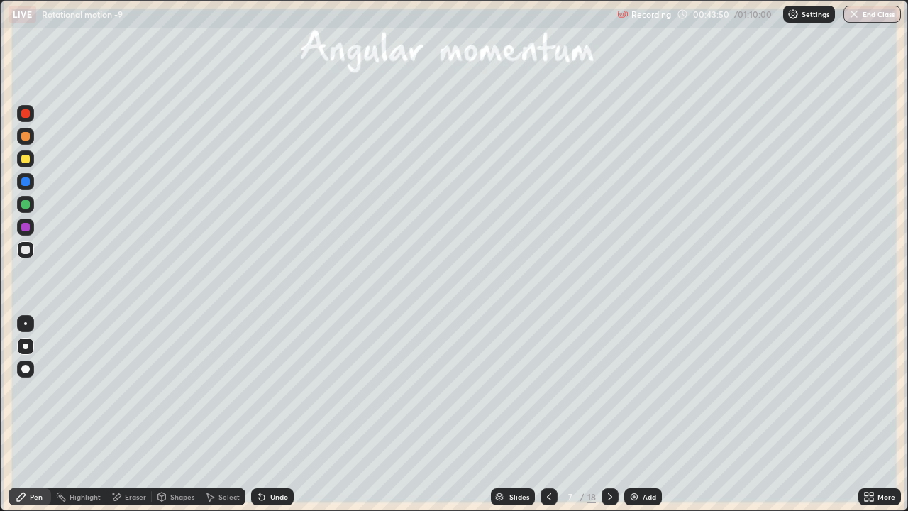
click at [28, 390] on div "Pen" at bounding box center [30, 496] width 43 height 17
click at [259, 390] on icon at bounding box center [262, 497] width 6 height 6
click at [614, 390] on icon at bounding box center [609, 496] width 11 height 11
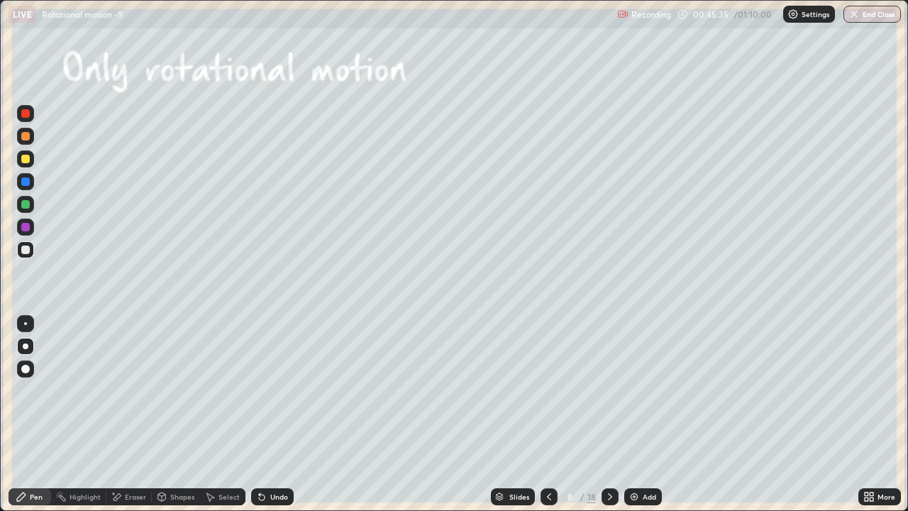
click at [276, 390] on div "Undo" at bounding box center [279, 496] width 18 height 7
click at [278, 390] on div "Undo" at bounding box center [279, 496] width 18 height 7
click at [615, 390] on div at bounding box center [609, 496] width 17 height 17
click at [171, 390] on div "Shapes" at bounding box center [182, 496] width 24 height 7
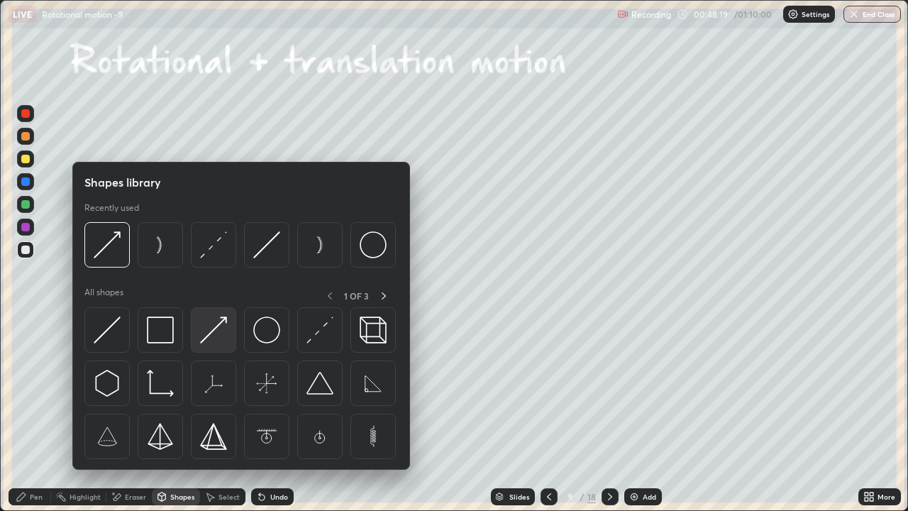
click at [202, 331] on img at bounding box center [213, 329] width 27 height 27
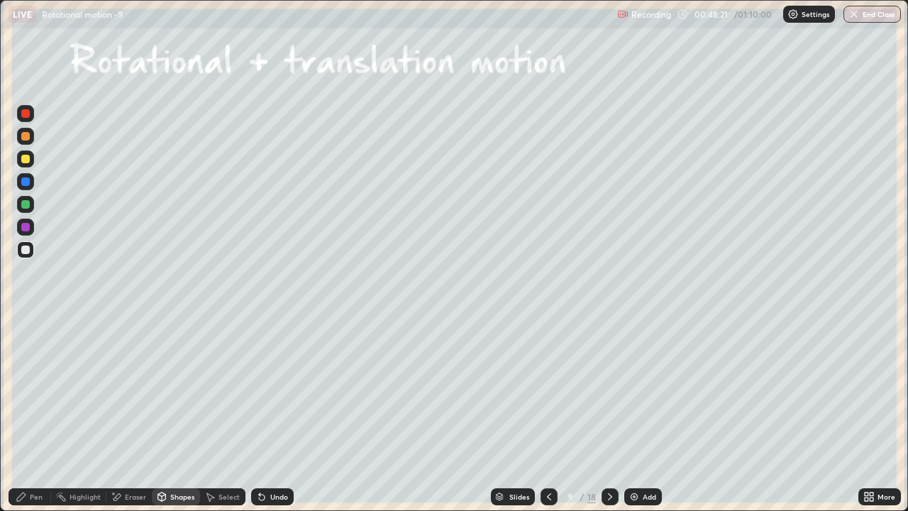
click at [35, 390] on div "Pen" at bounding box center [36, 496] width 13 height 7
click at [608, 390] on icon at bounding box center [609, 496] width 11 height 11
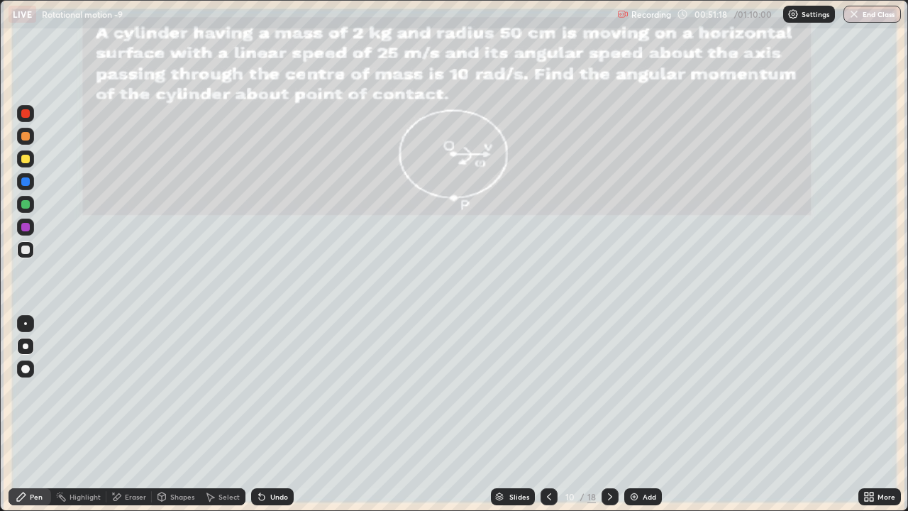
click at [270, 390] on div "Undo" at bounding box center [279, 496] width 18 height 7
click at [138, 390] on div "Eraser" at bounding box center [135, 496] width 21 height 7
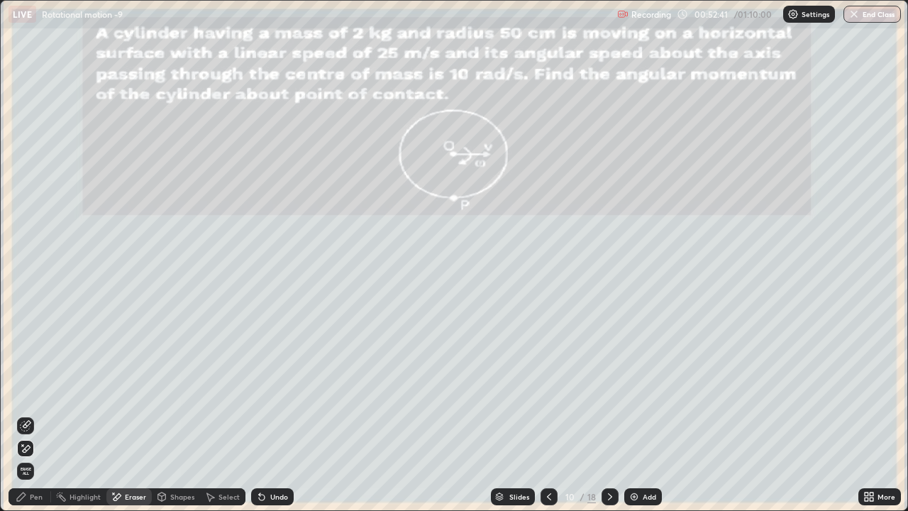
click at [40, 390] on div "Pen" at bounding box center [36, 496] width 13 height 7
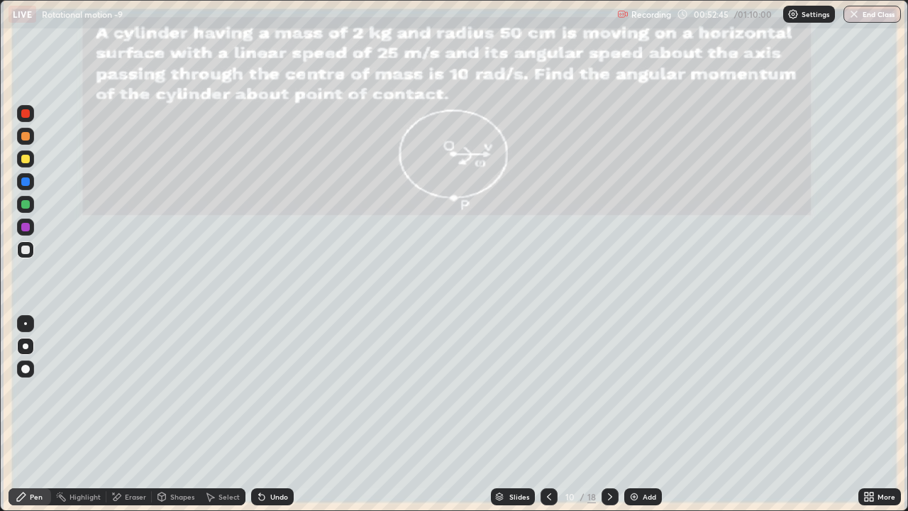
click at [133, 390] on div "Eraser" at bounding box center [128, 496] width 45 height 17
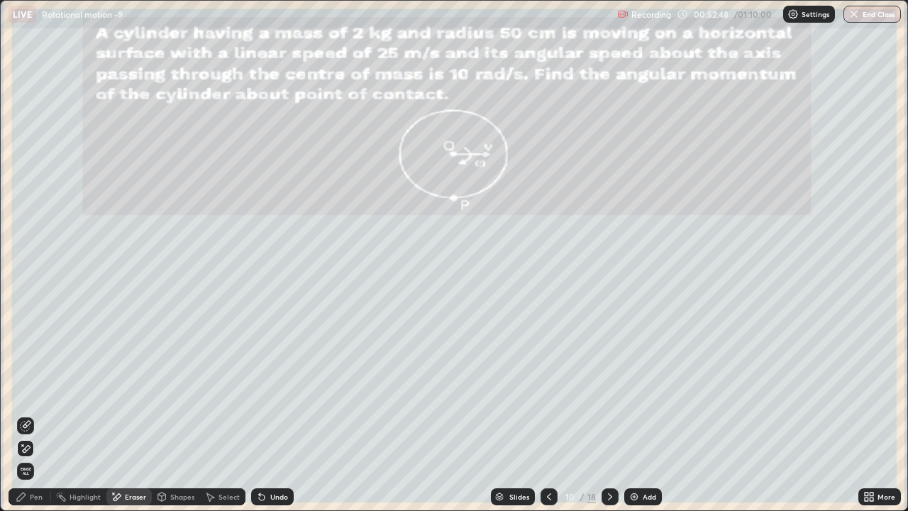
click at [34, 390] on div "Pen" at bounding box center [36, 496] width 13 height 7
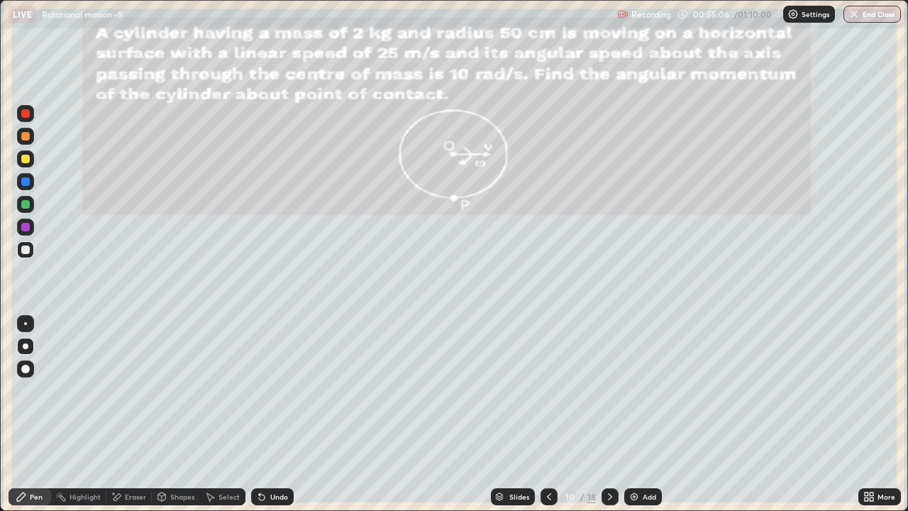
click at [606, 390] on div at bounding box center [609, 496] width 17 height 17
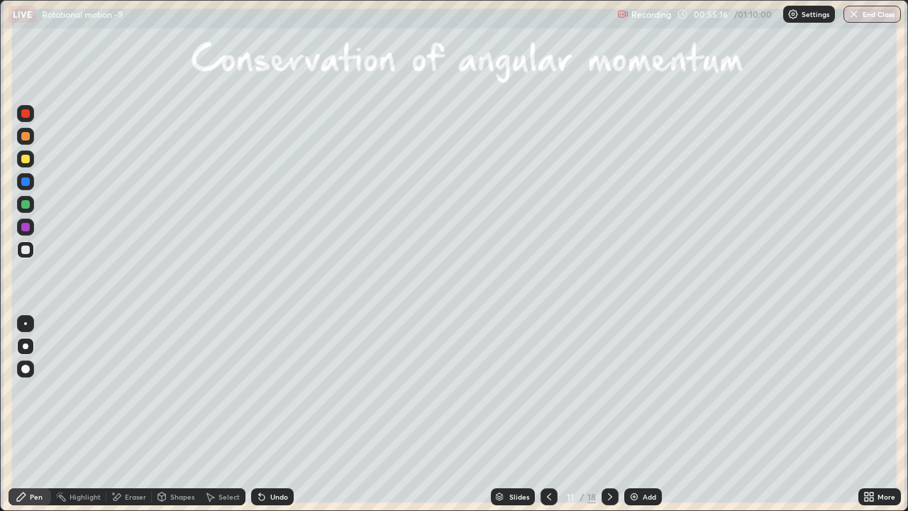
click at [271, 390] on div "Undo" at bounding box center [279, 496] width 18 height 7
click at [287, 390] on div "Undo" at bounding box center [272, 496] width 43 height 17
click at [606, 390] on icon at bounding box center [609, 496] width 11 height 11
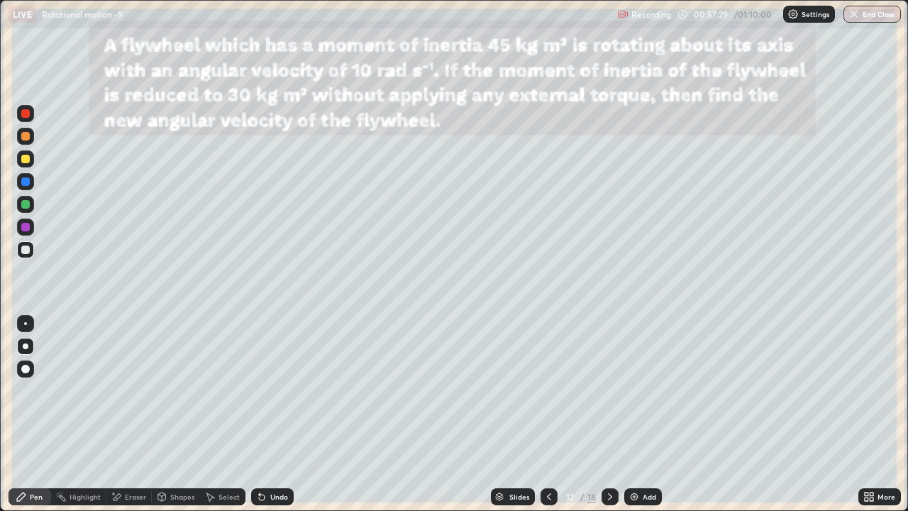
click at [607, 390] on icon at bounding box center [609, 496] width 11 height 11
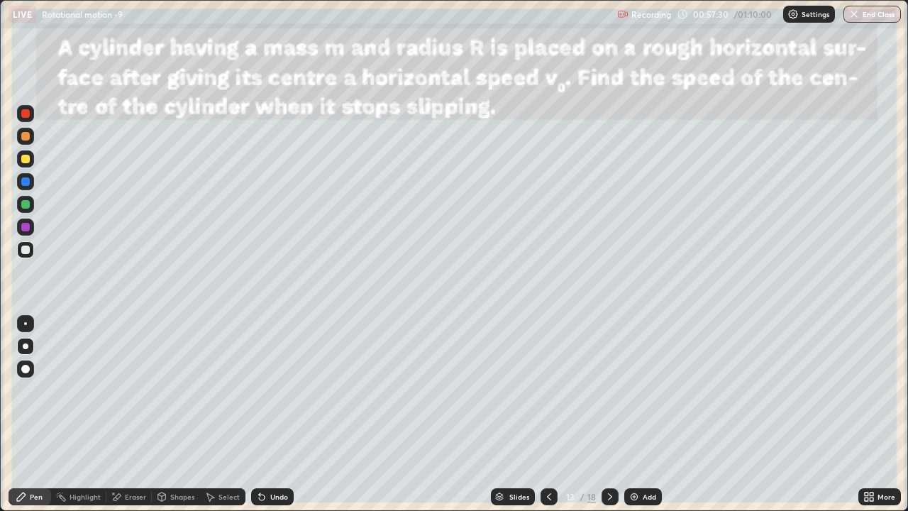
click at [609, 390] on icon at bounding box center [609, 496] width 11 height 11
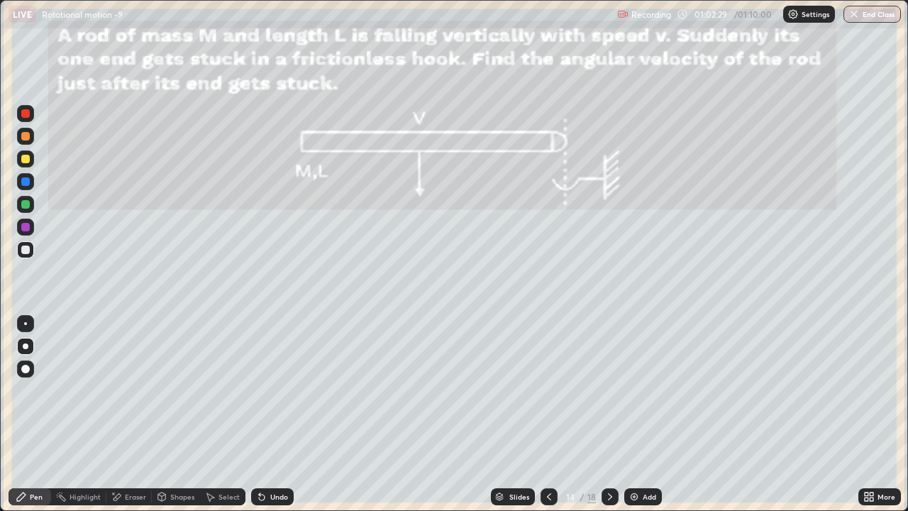
click at [549, 390] on icon at bounding box center [548, 496] width 11 height 11
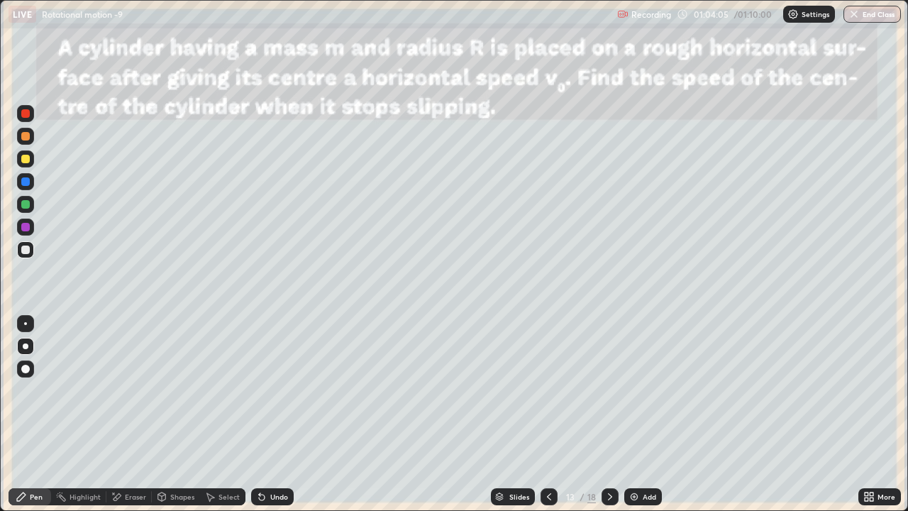
click at [279, 390] on div "Undo" at bounding box center [279, 496] width 18 height 7
click at [135, 390] on div "Eraser" at bounding box center [135, 496] width 21 height 7
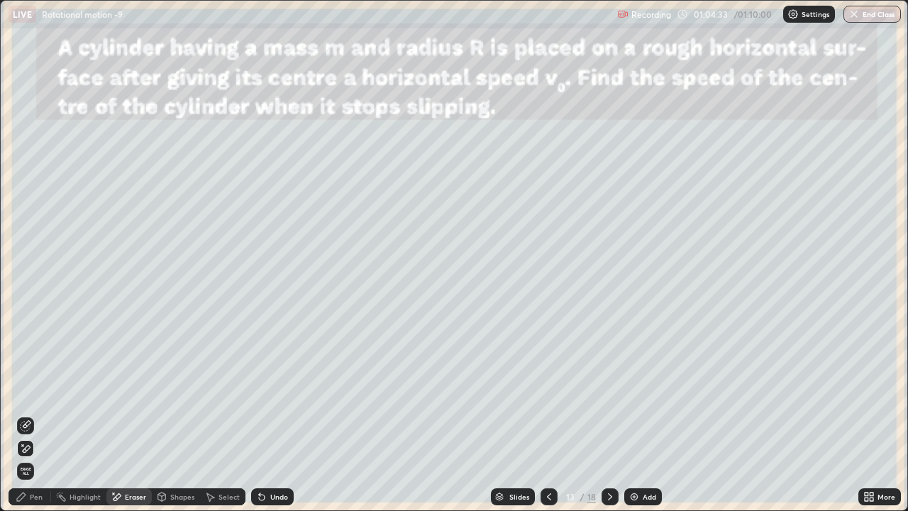
click at [550, 390] on div at bounding box center [548, 496] width 17 height 17
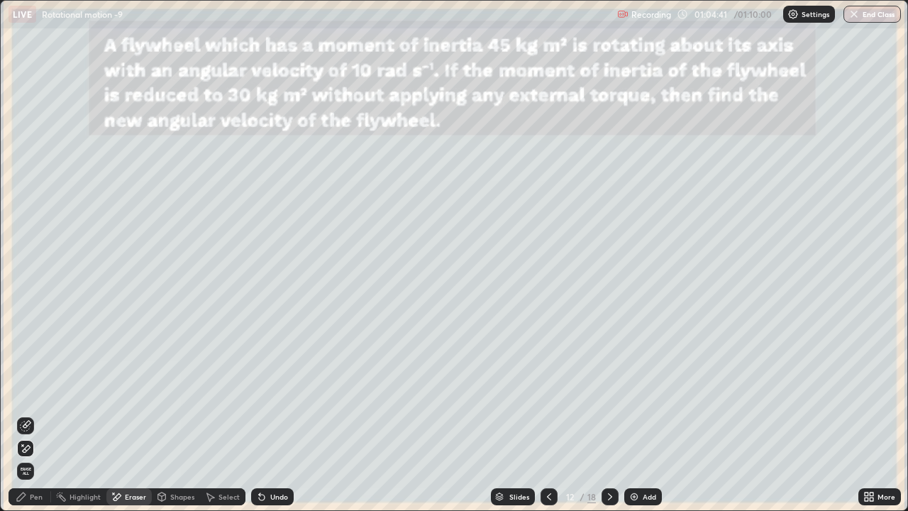
click at [548, 390] on icon at bounding box center [549, 496] width 4 height 7
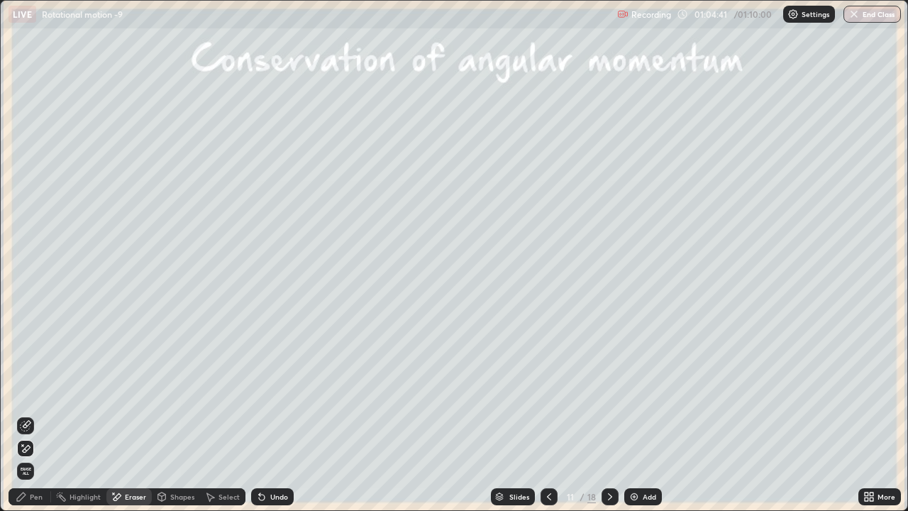
click at [612, 390] on div at bounding box center [609, 496] width 17 height 17
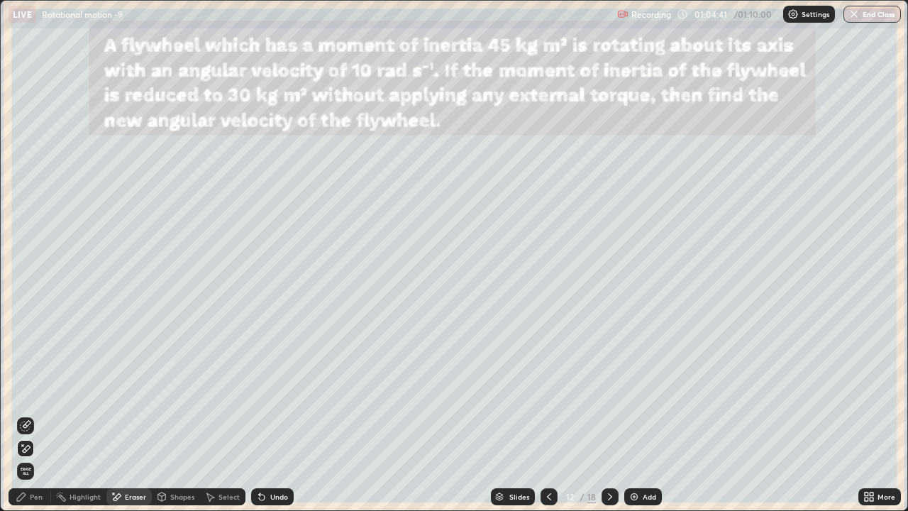
click at [609, 390] on icon at bounding box center [609, 496] width 11 height 11
click at [616, 390] on div at bounding box center [609, 496] width 17 height 28
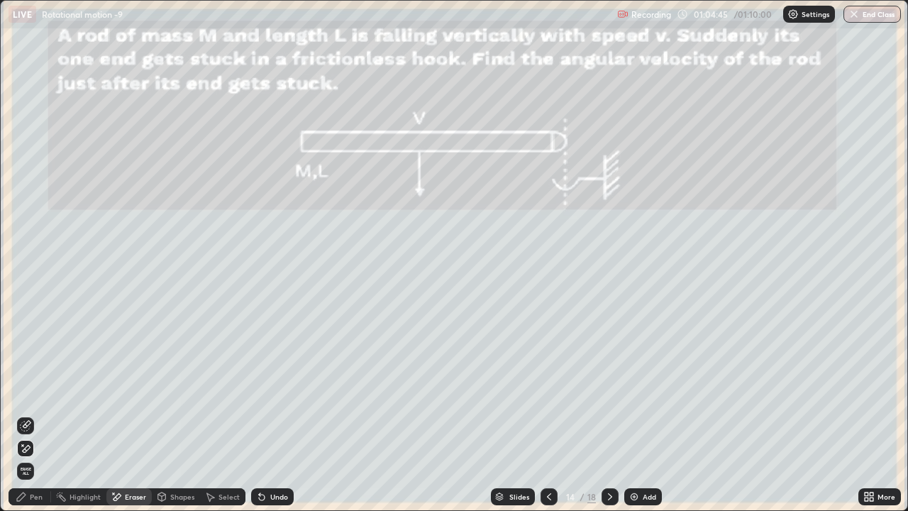
click at [550, 390] on icon at bounding box center [548, 496] width 11 height 11
click at [548, 390] on icon at bounding box center [548, 496] width 11 height 11
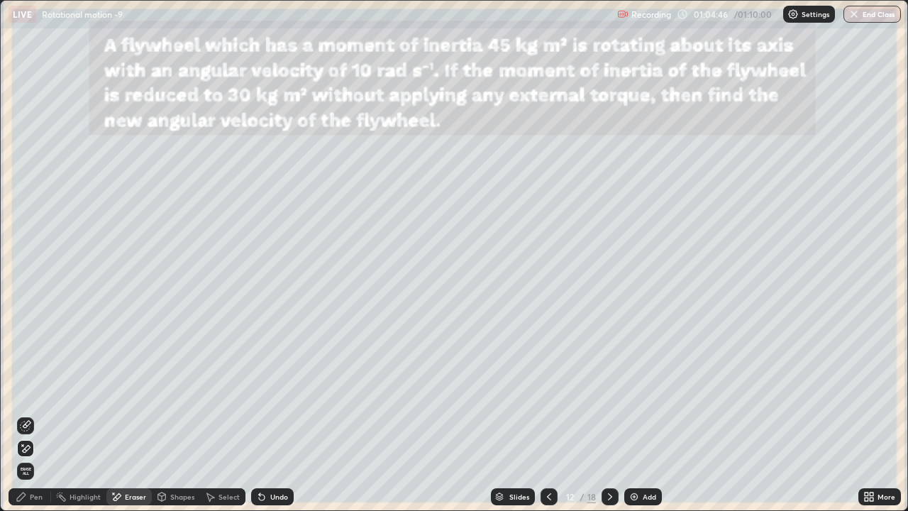
click at [550, 390] on icon at bounding box center [548, 496] width 11 height 11
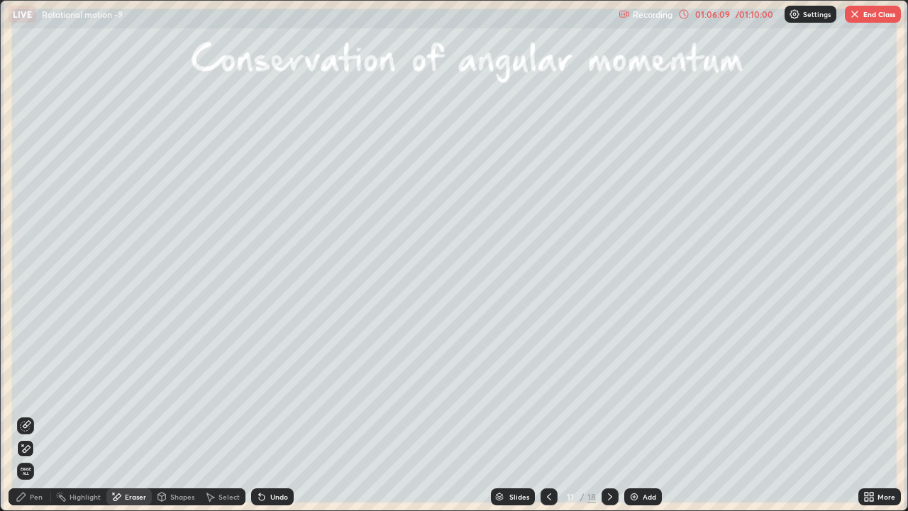
click at [858, 13] on img "button" at bounding box center [854, 14] width 11 height 11
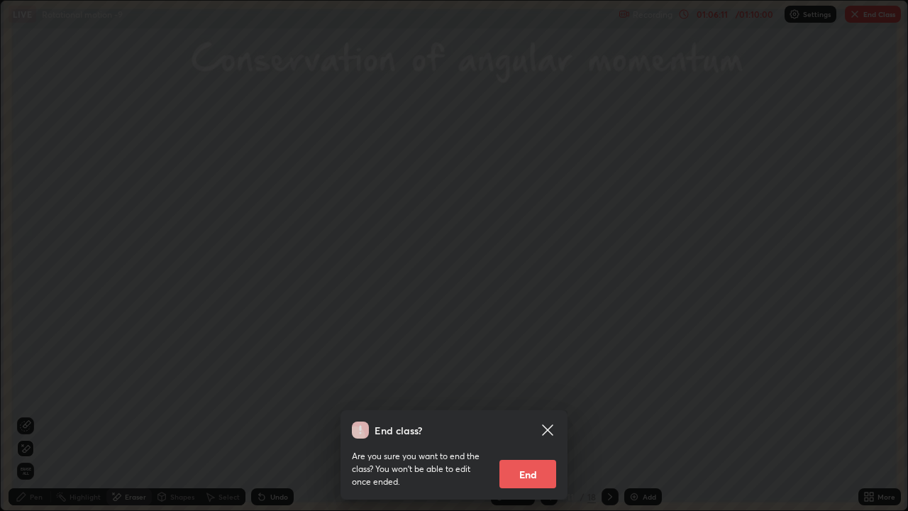
click at [539, 390] on button "End" at bounding box center [527, 474] width 57 height 28
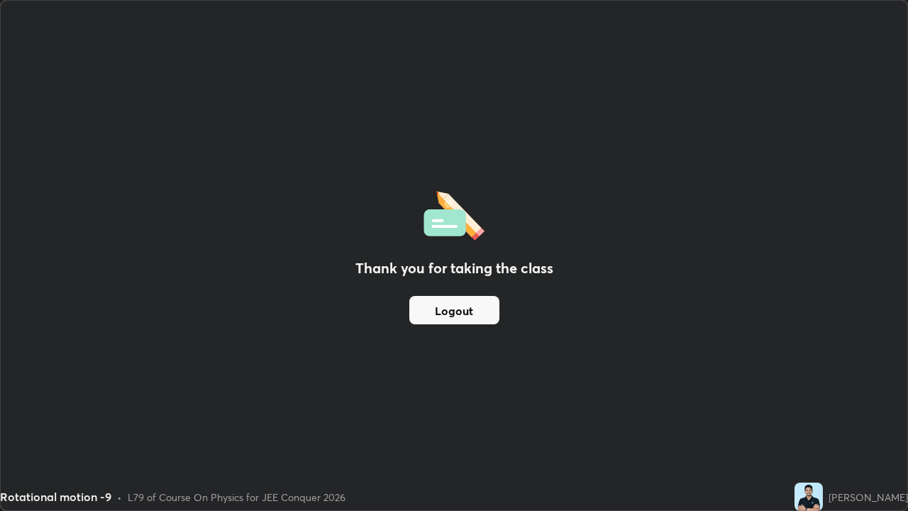
click at [473, 320] on button "Logout" at bounding box center [454, 310] width 90 height 28
click at [458, 313] on button "Logout" at bounding box center [454, 310] width 90 height 28
click at [460, 311] on button "Logout" at bounding box center [454, 310] width 90 height 28
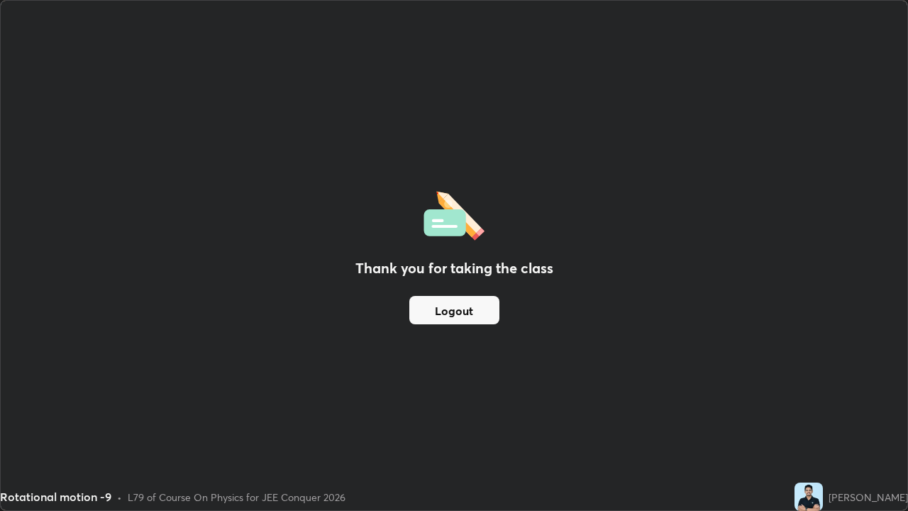
click at [460, 311] on button "Logout" at bounding box center [454, 310] width 90 height 28
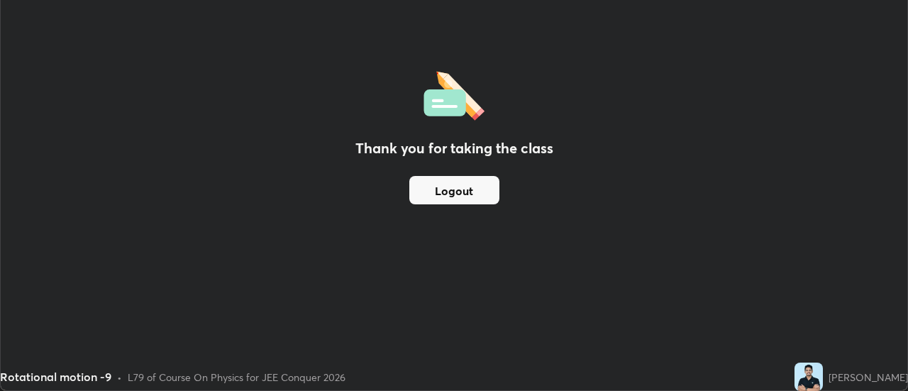
scroll to position [70531, 70014]
